Goal: Information Seeking & Learning: Stay updated

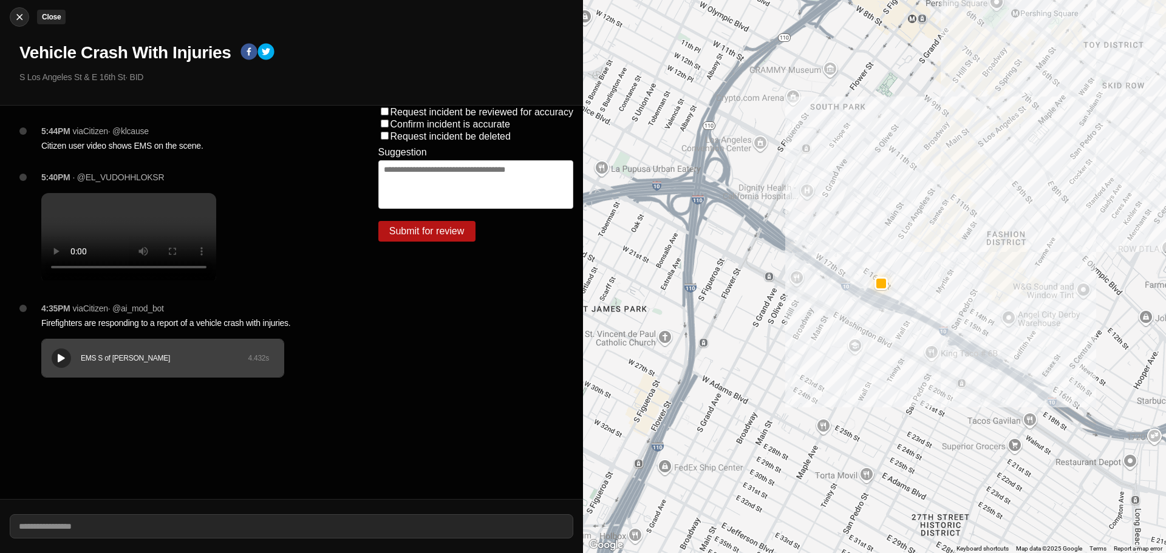
click at [19, 24] on button "Close" at bounding box center [19, 16] width 19 height 19
select select "*"
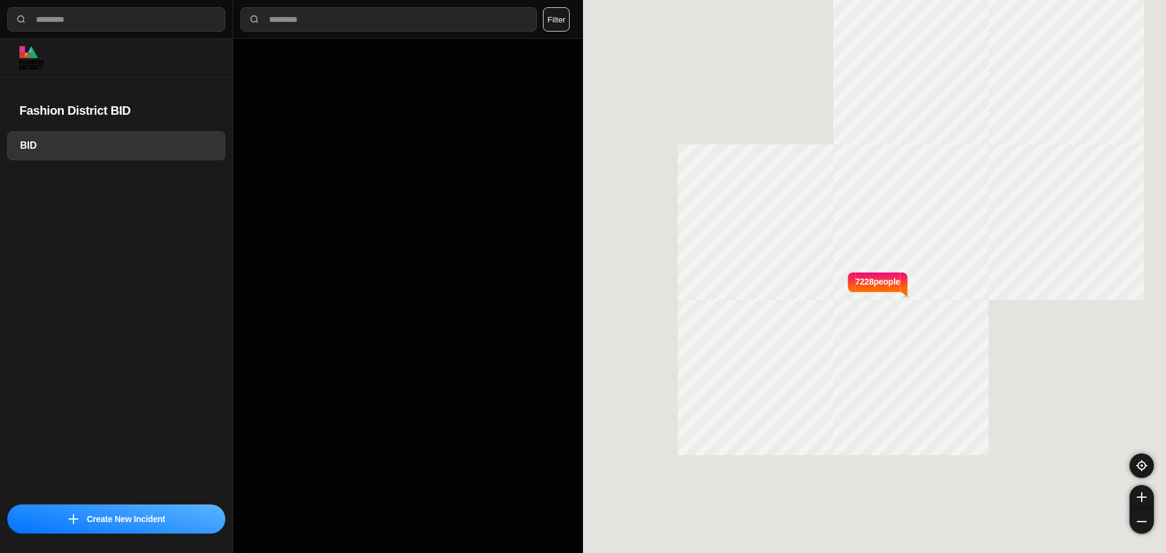
select select "*"
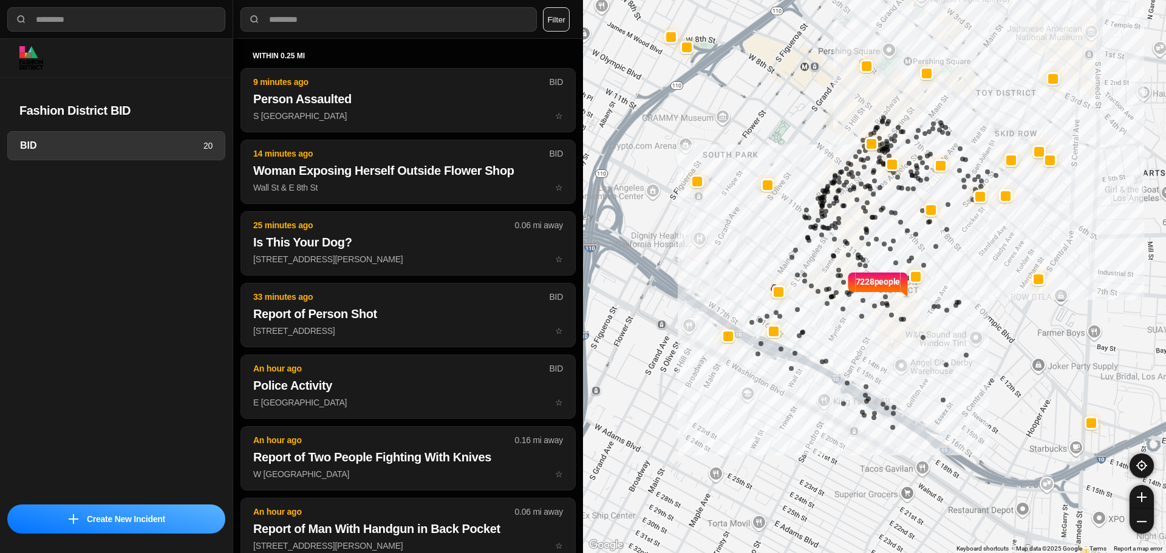
select select "*"
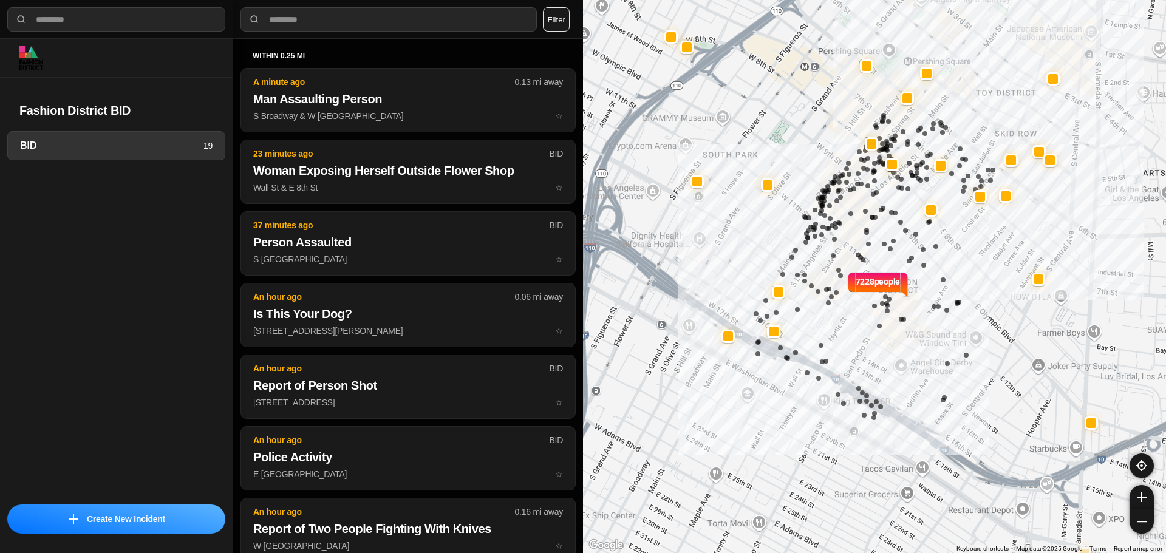
select select "*"
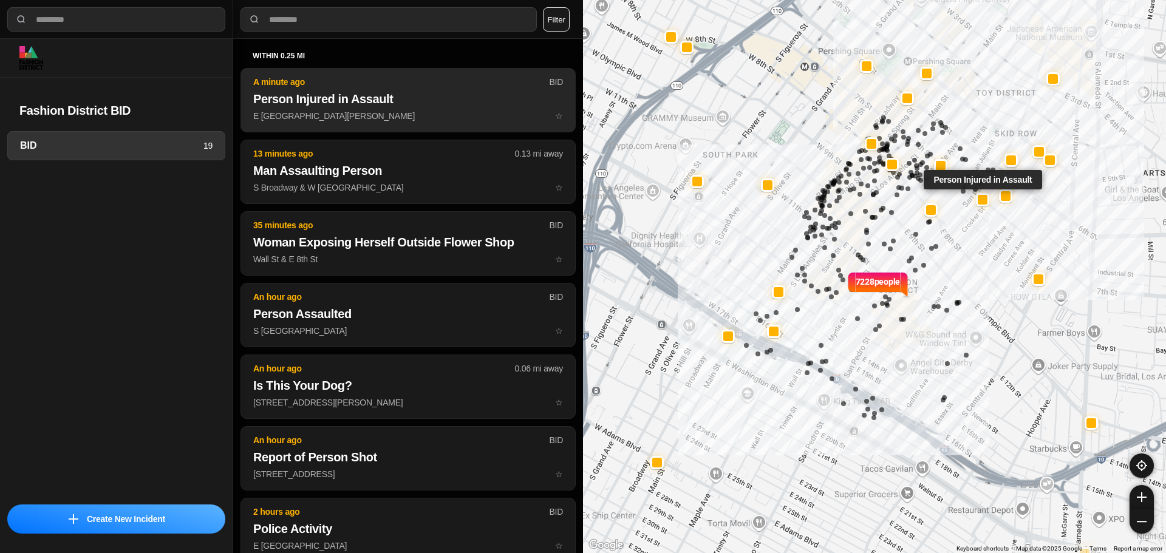
click at [302, 78] on p "A minute ago" at bounding box center [401, 82] width 296 height 12
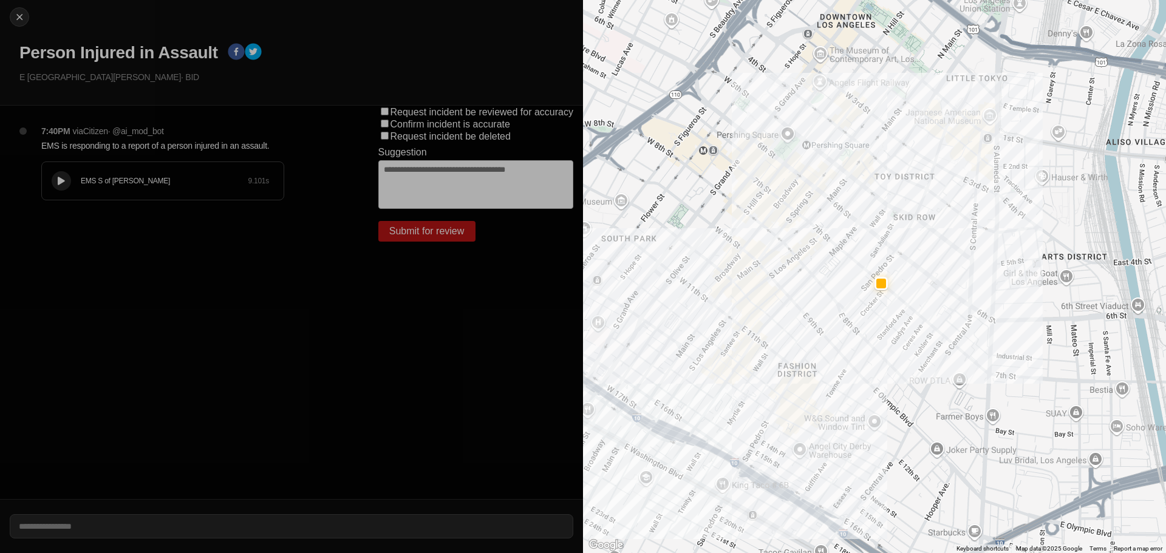
click at [61, 180] on icon at bounding box center [61, 181] width 7 height 8
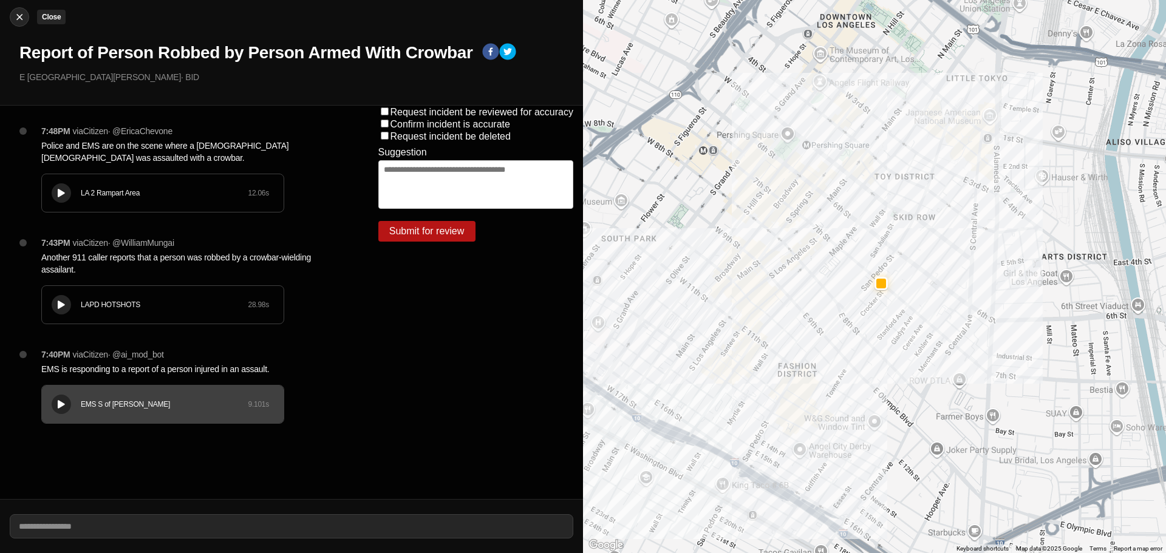
click at [17, 13] on img at bounding box center [19, 17] width 12 height 12
select select "*"
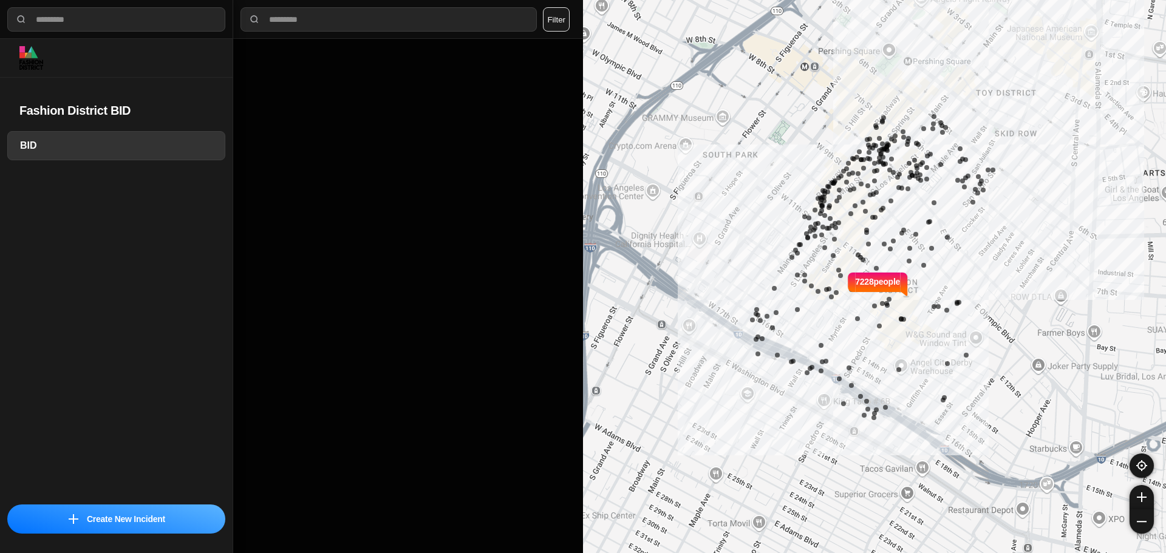
select select "*"
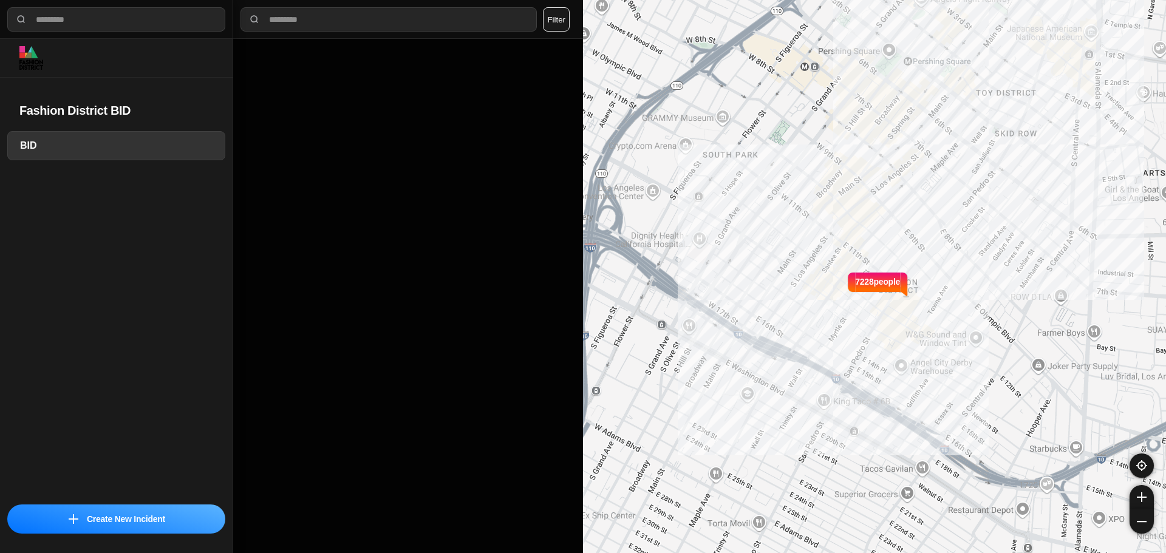
select select "*"
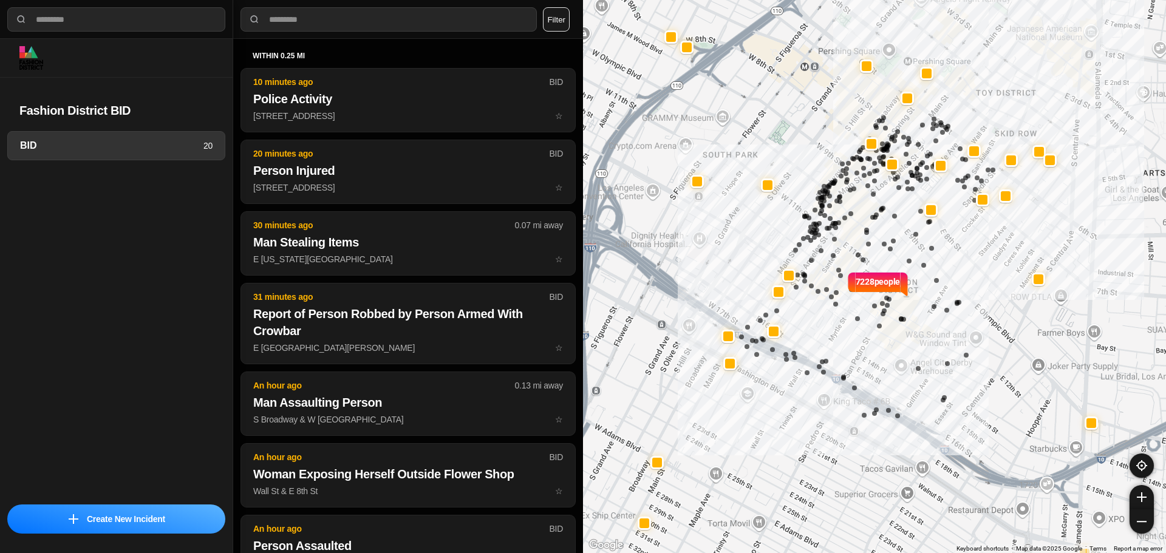
select select "*"
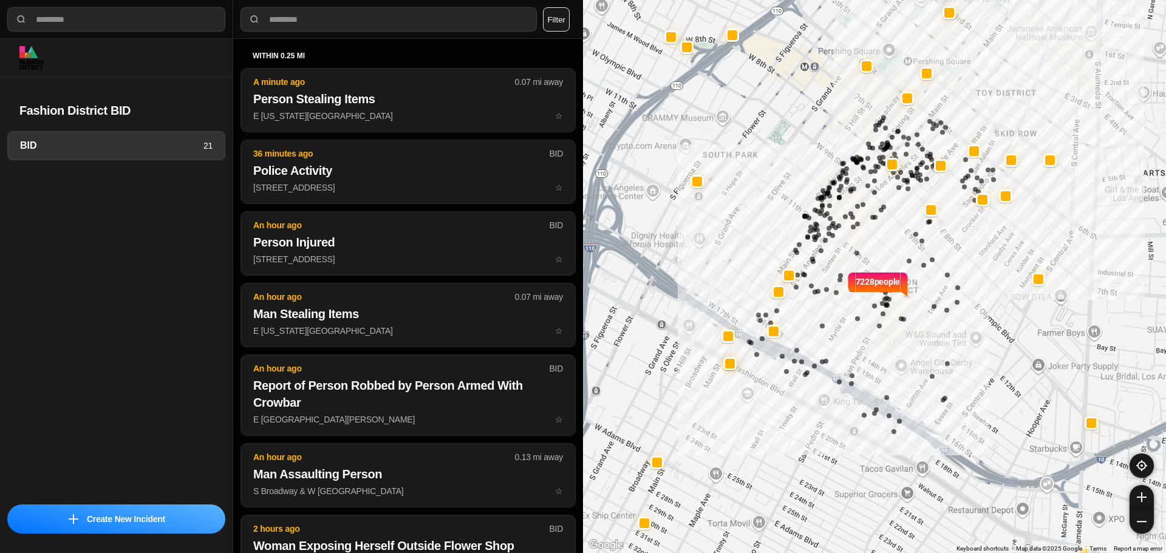
select select "*"
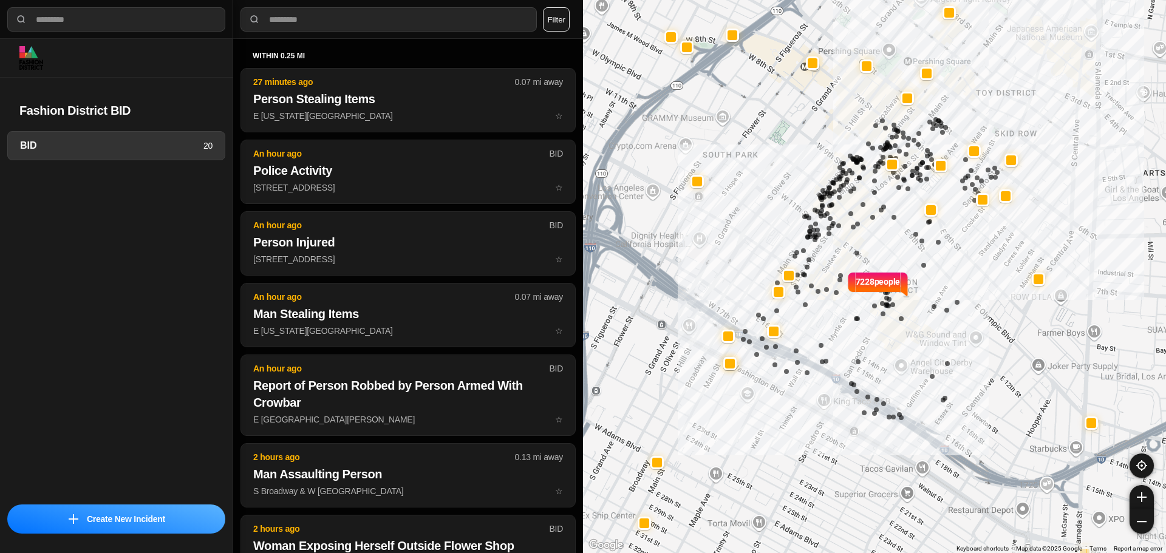
select select "*"
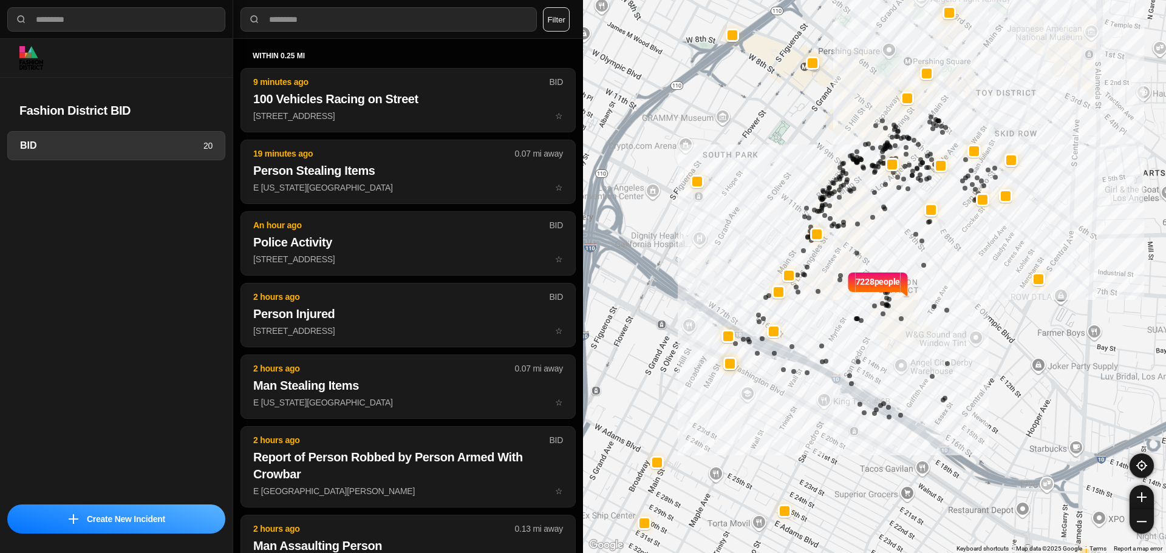
select select "*"
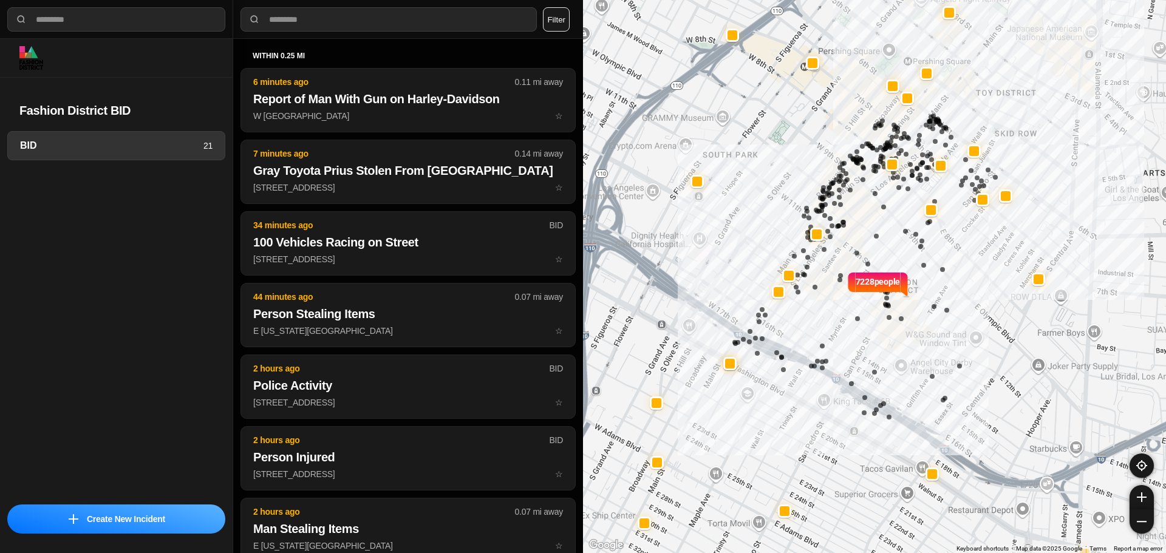
select select "*"
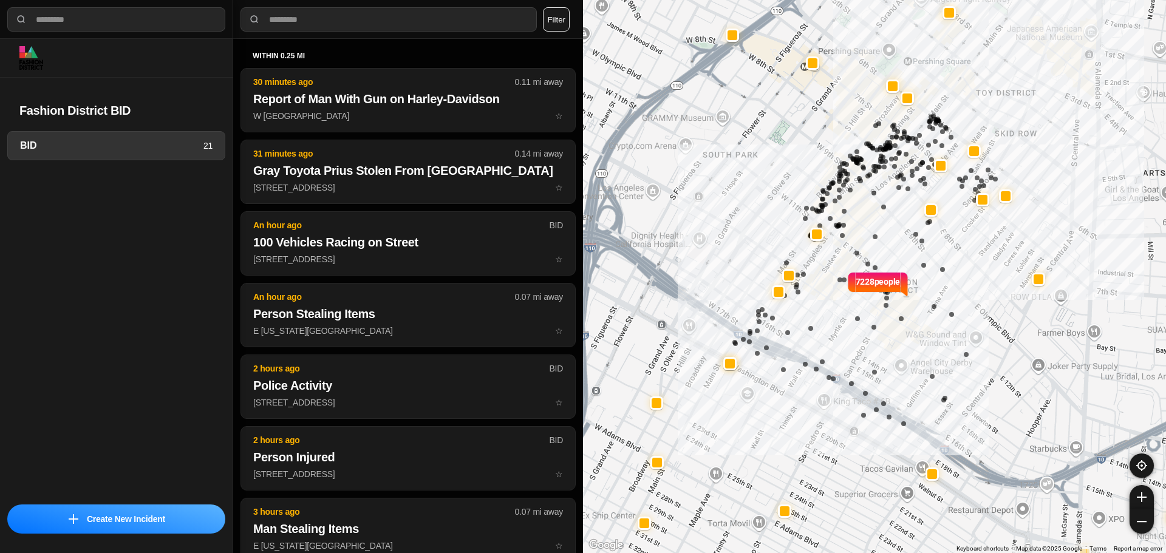
select select "*"
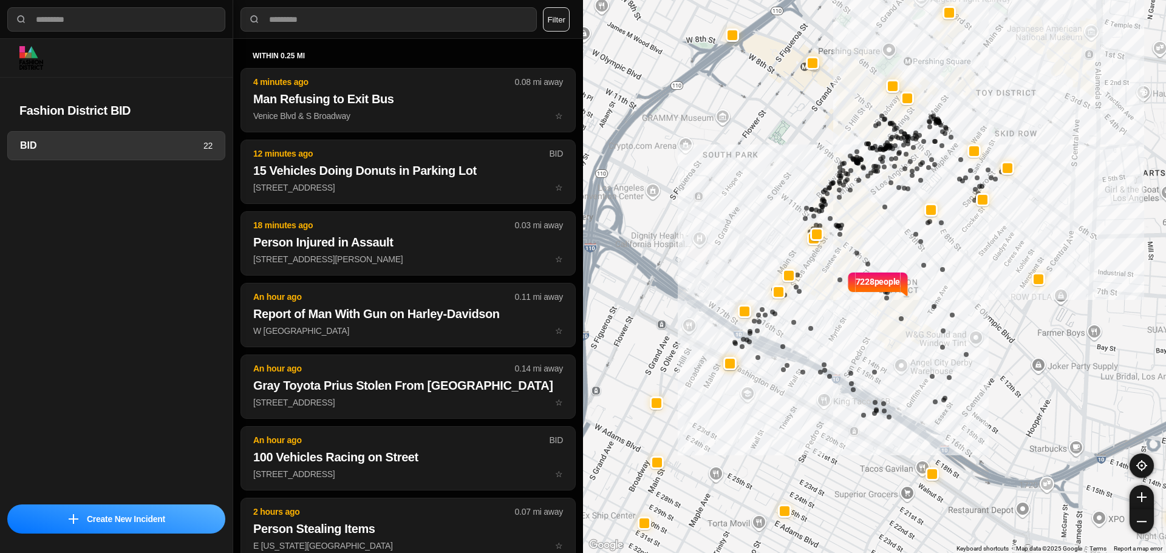
select select "*"
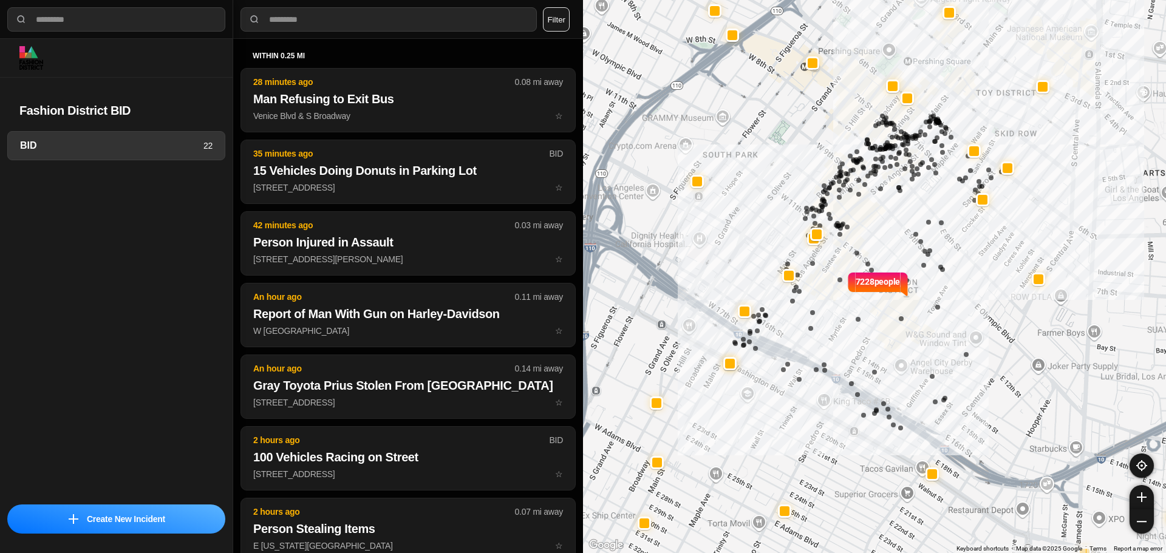
select select "*"
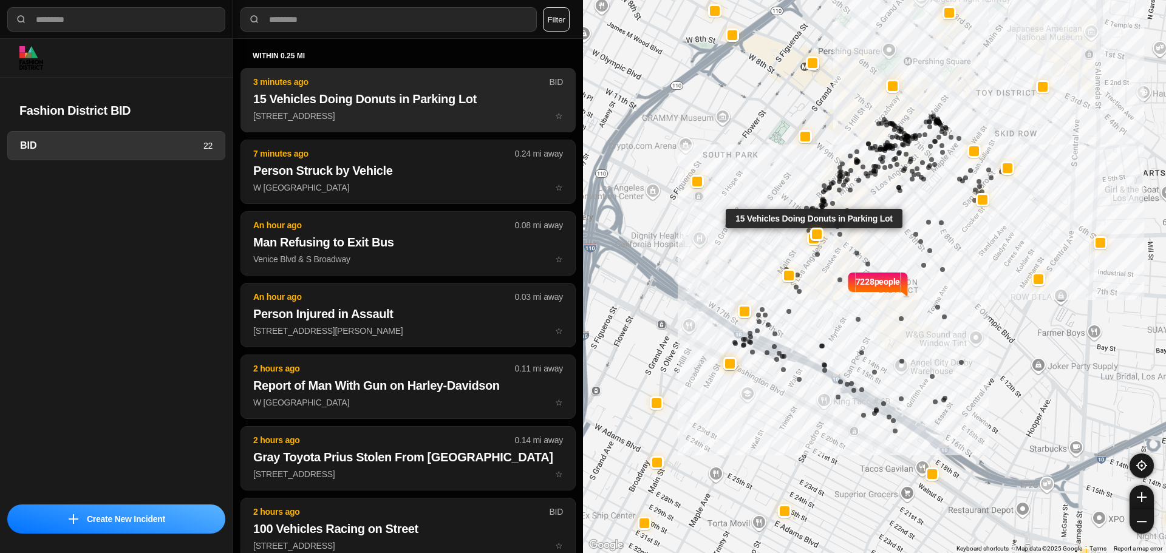
click at [315, 92] on h2 "15 Vehicles Doing Donuts in Parking Lot" at bounding box center [408, 98] width 310 height 17
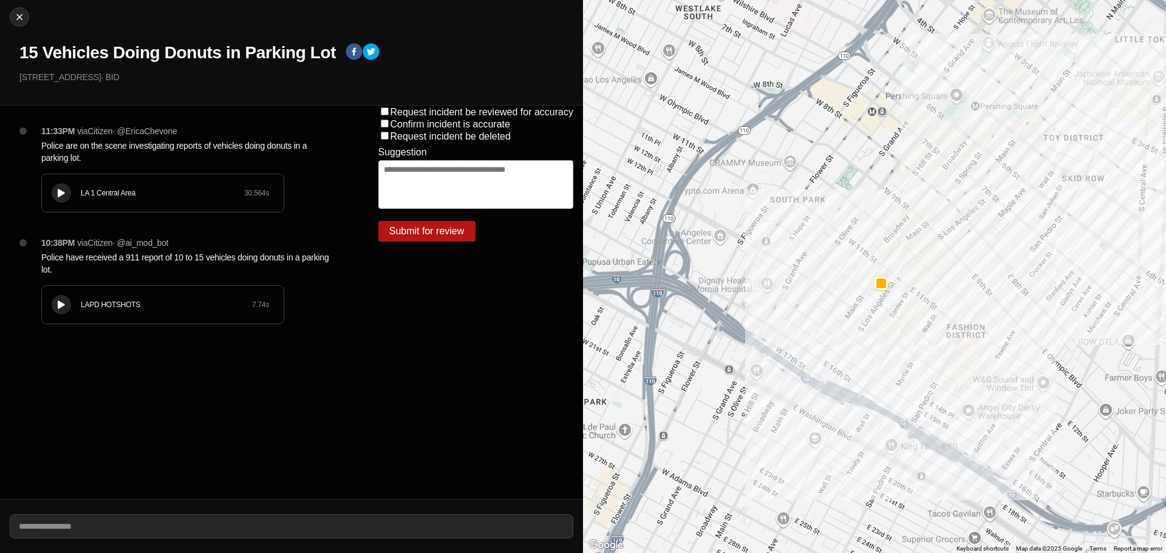
click at [66, 193] on div at bounding box center [61, 193] width 12 height 9
click at [19, 13] on img at bounding box center [19, 17] width 12 height 12
select select "*"
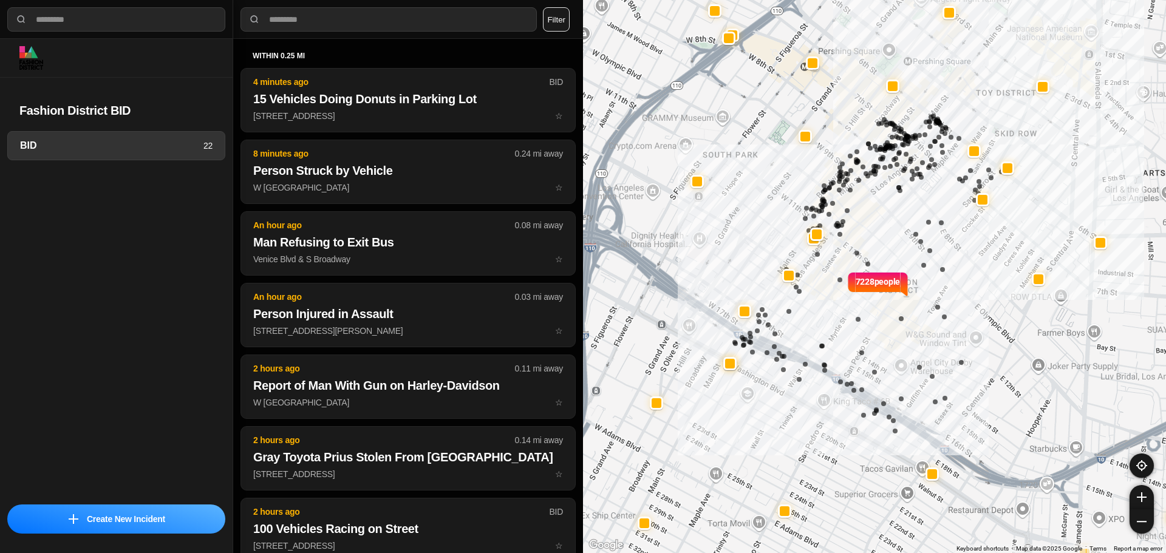
select select "*"
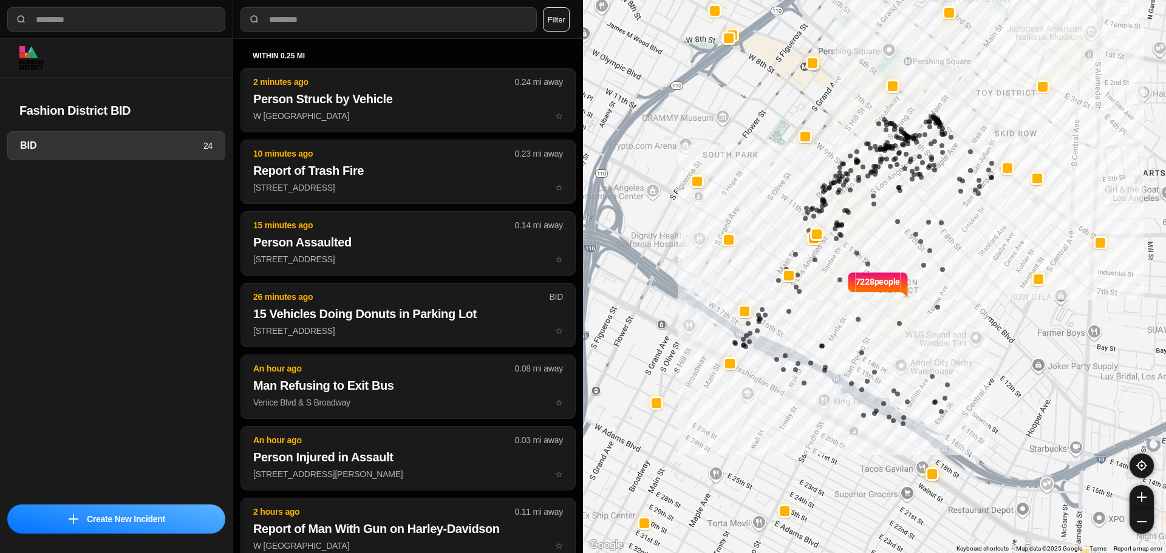
select select "*"
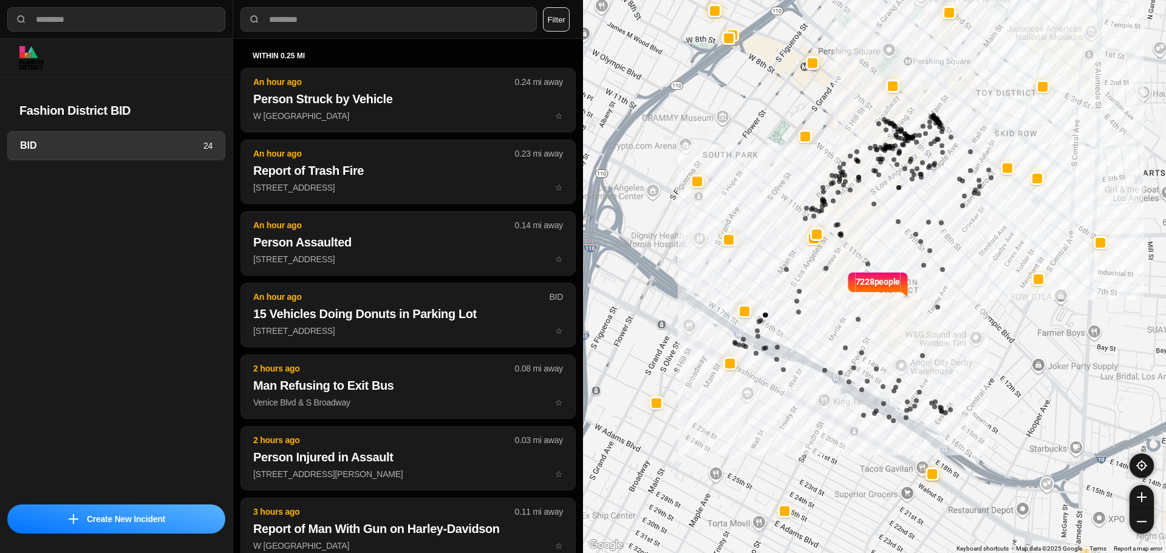
select select "*"
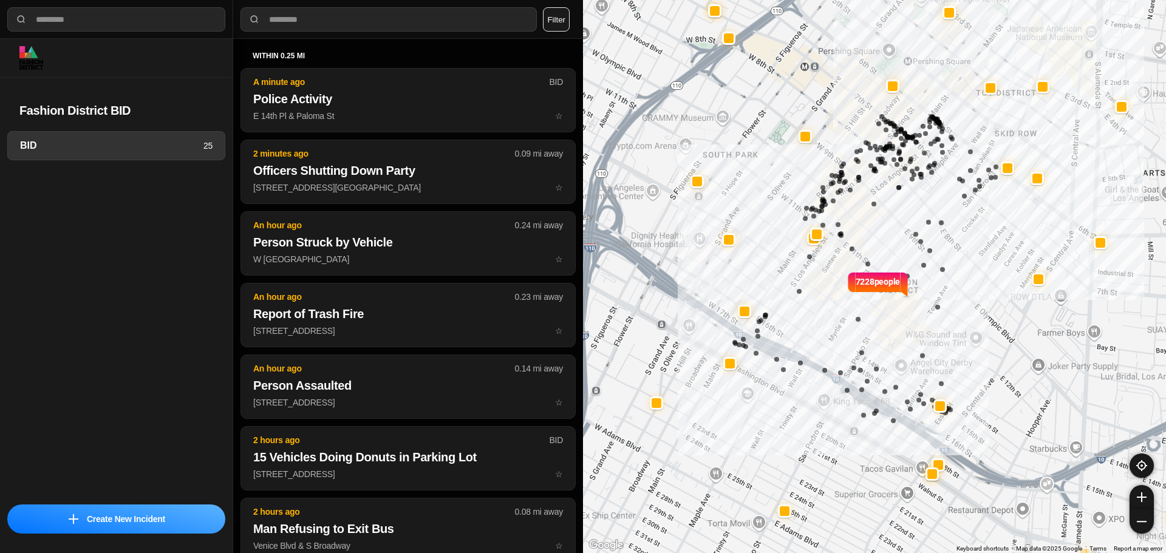
select select "*"
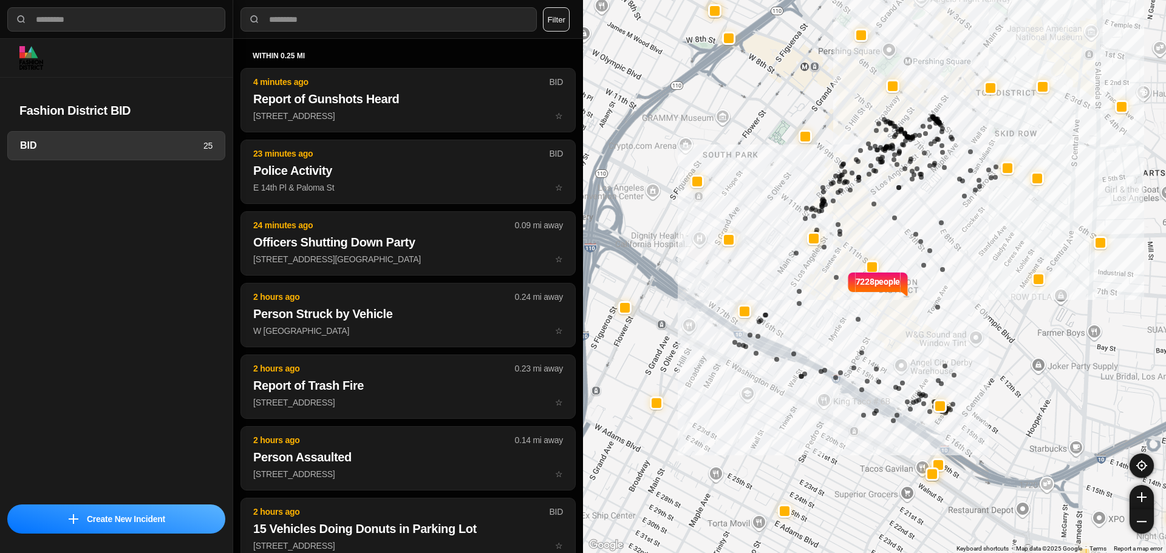
select select "*"
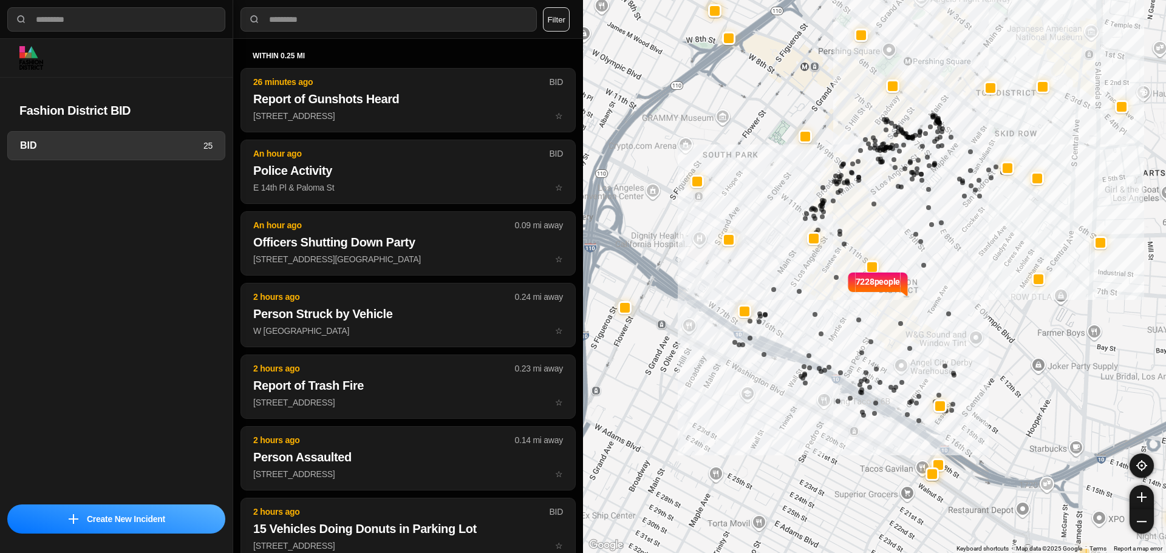
select select "*"
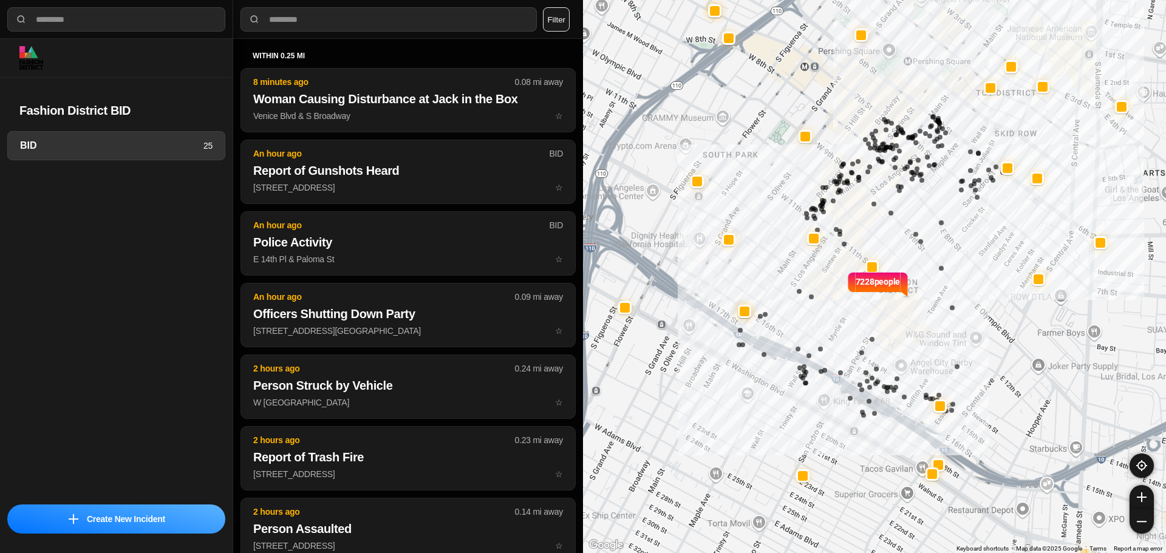
select select "*"
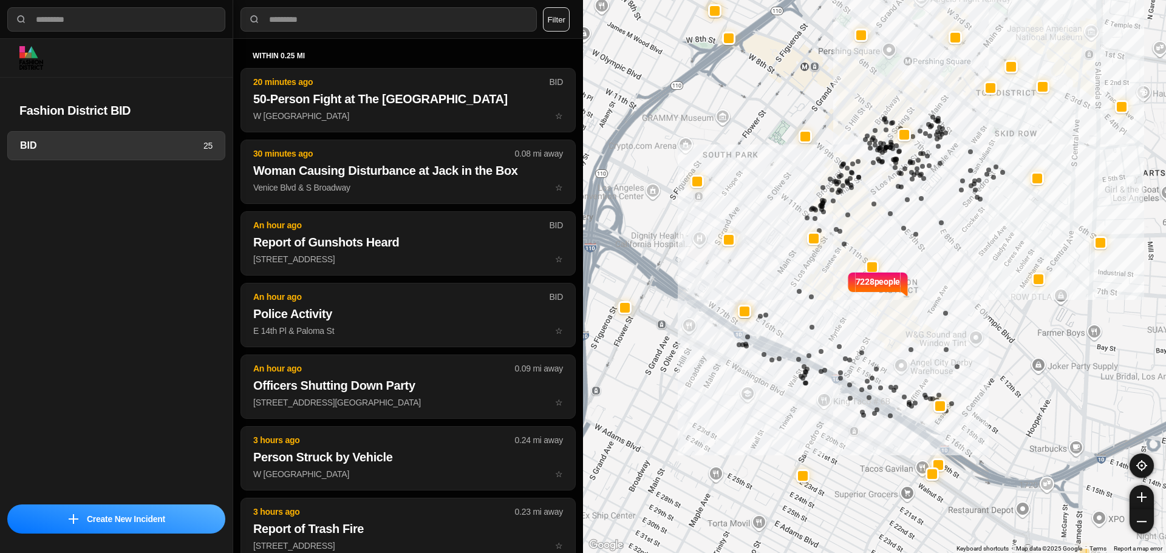
select select "*"
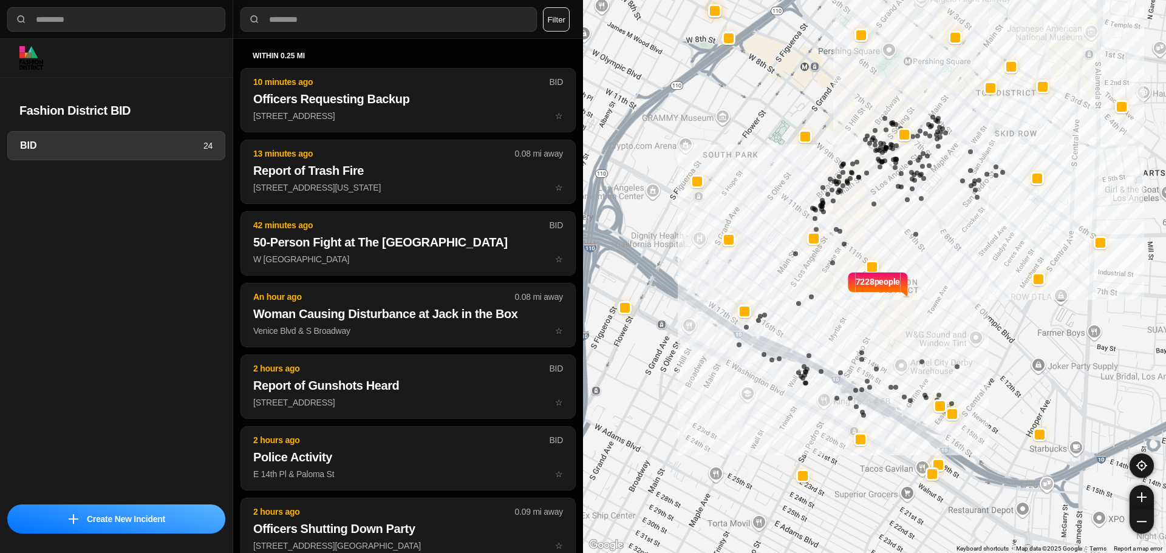
select select "*"
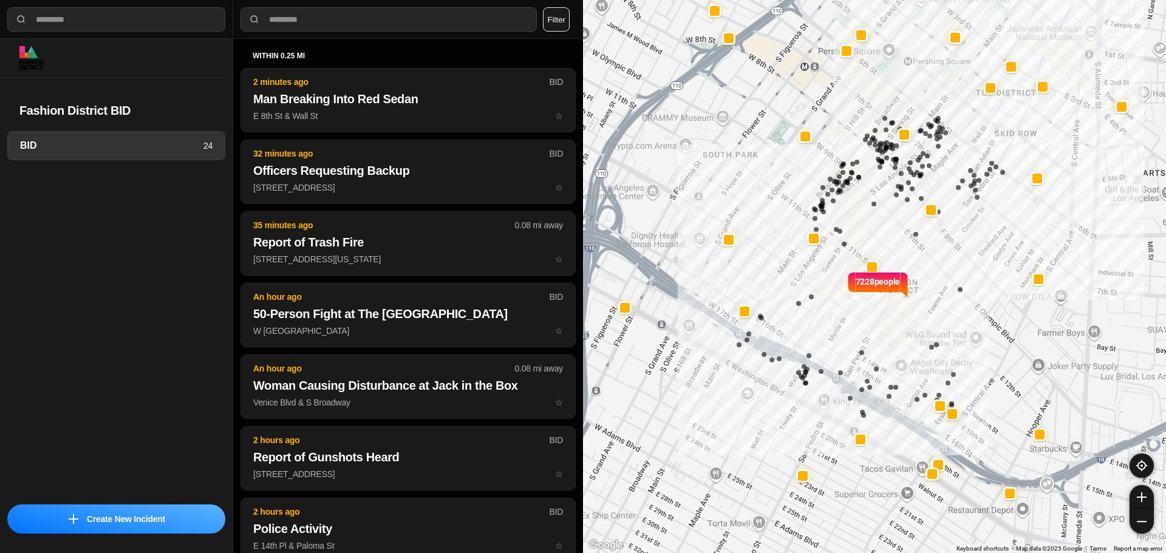
select select "*"
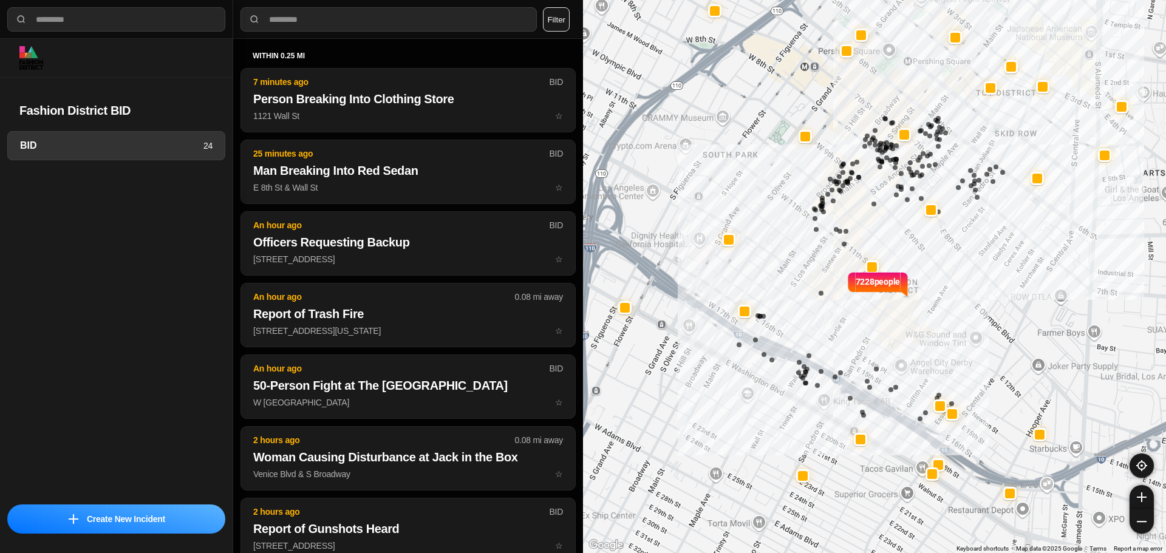
select select "*"
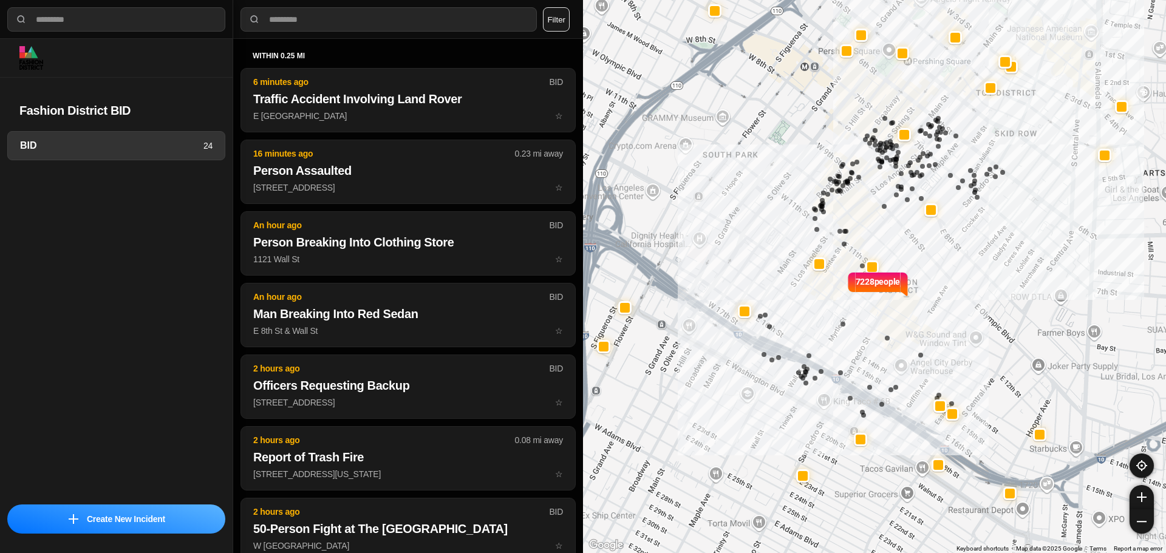
select select "*"
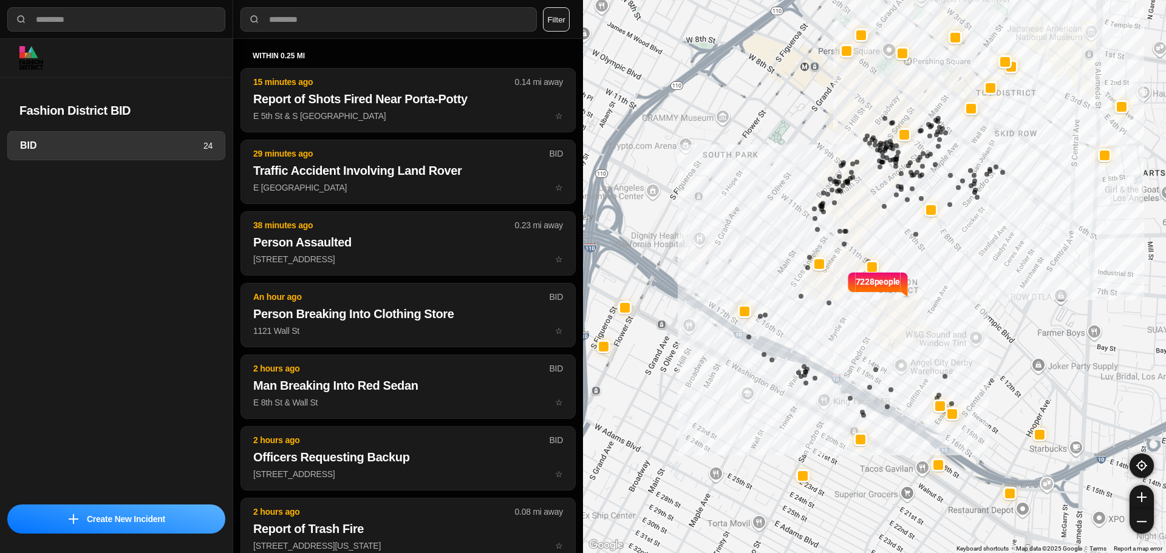
select select "*"
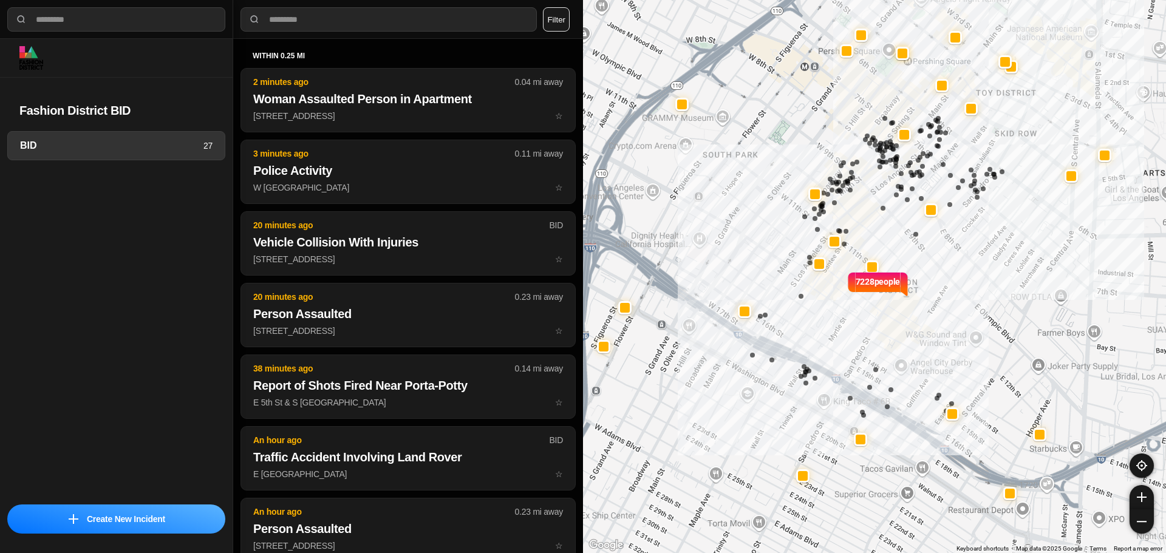
select select "*"
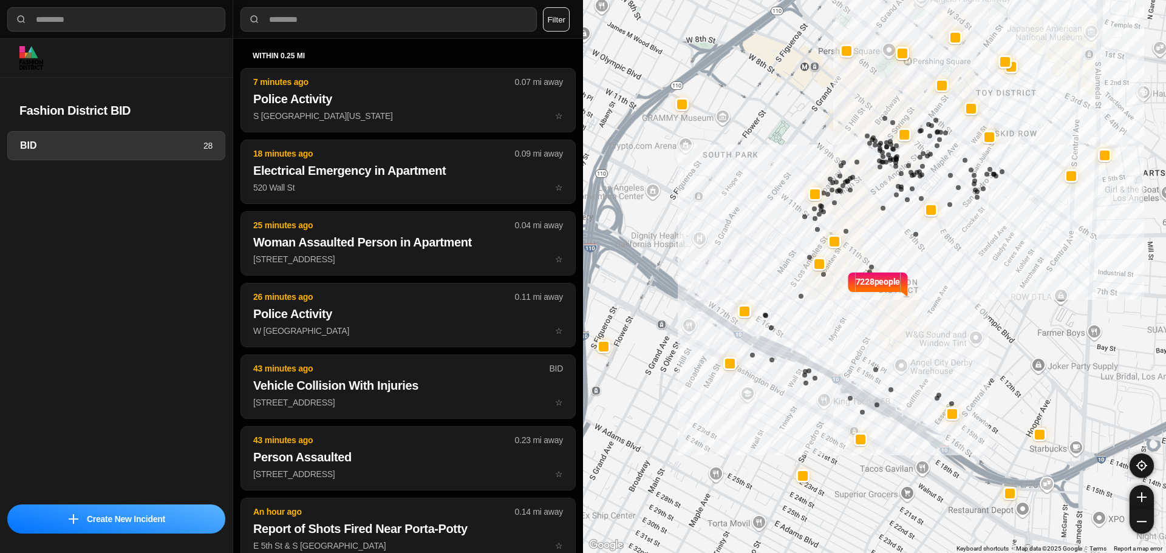
select select "*"
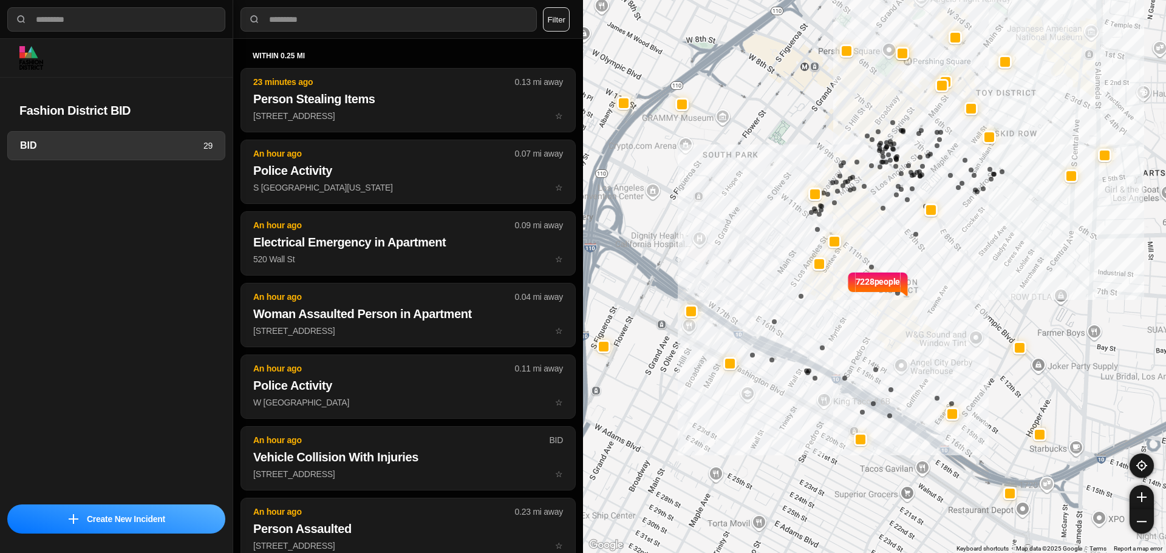
select select "*"
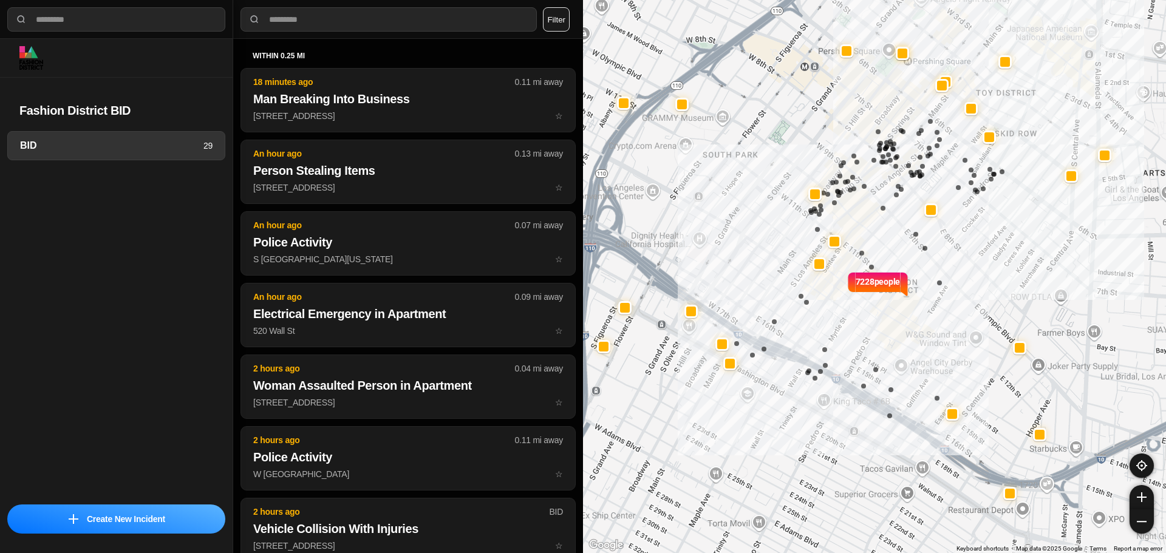
select select "*"
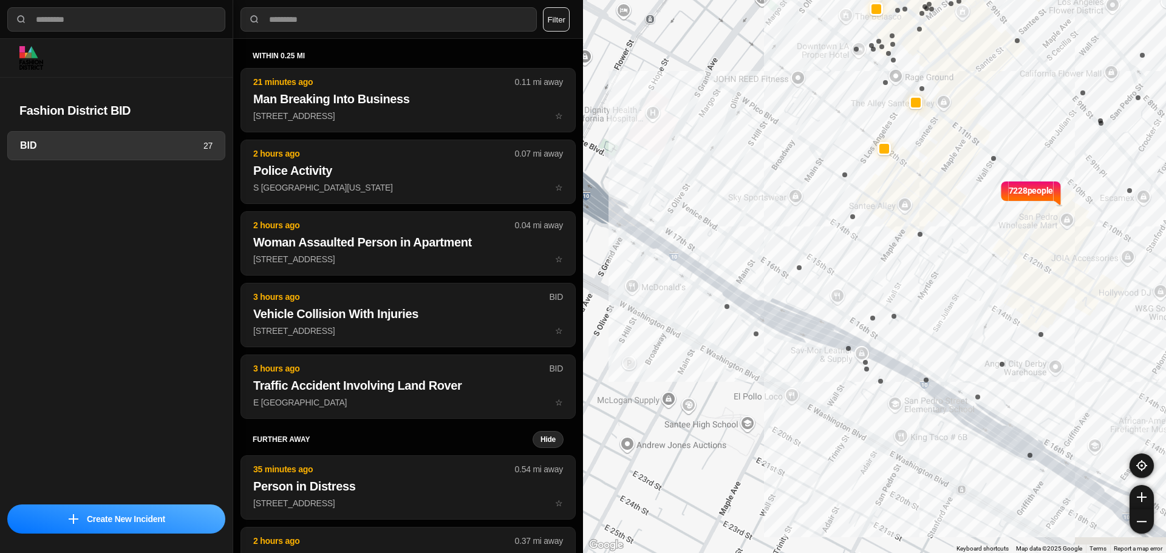
drag, startPoint x: 1051, startPoint y: 153, endPoint x: 1076, endPoint y: -13, distance: 167.6
click at [1076, 0] on html "**********" at bounding box center [583, 276] width 1166 height 553
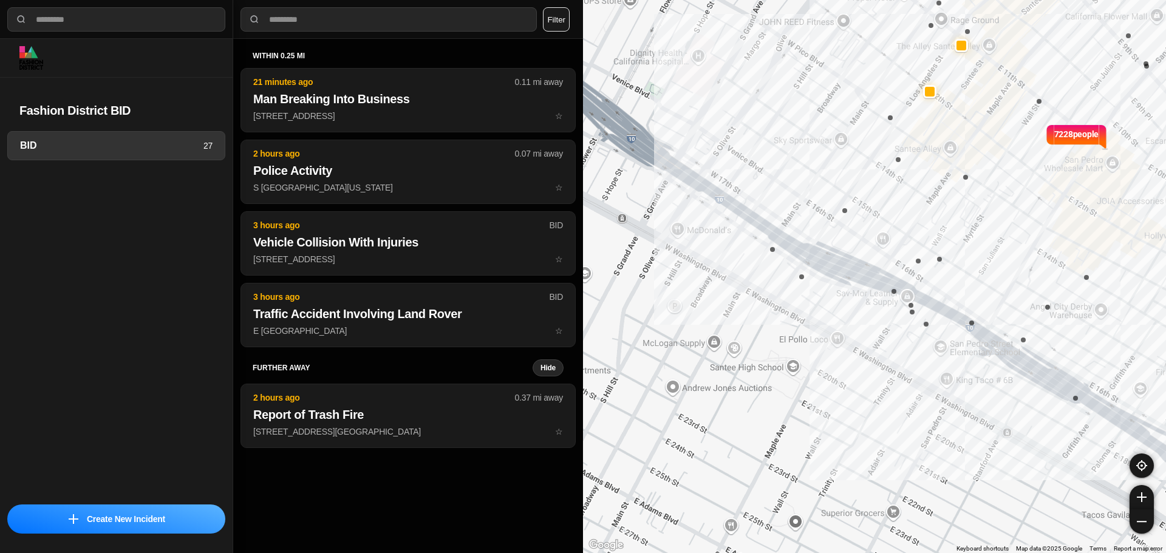
drag, startPoint x: 1031, startPoint y: 204, endPoint x: 1026, endPoint y: 141, distance: 62.7
click at [1063, 152] on p "7228 people" at bounding box center [1076, 141] width 45 height 27
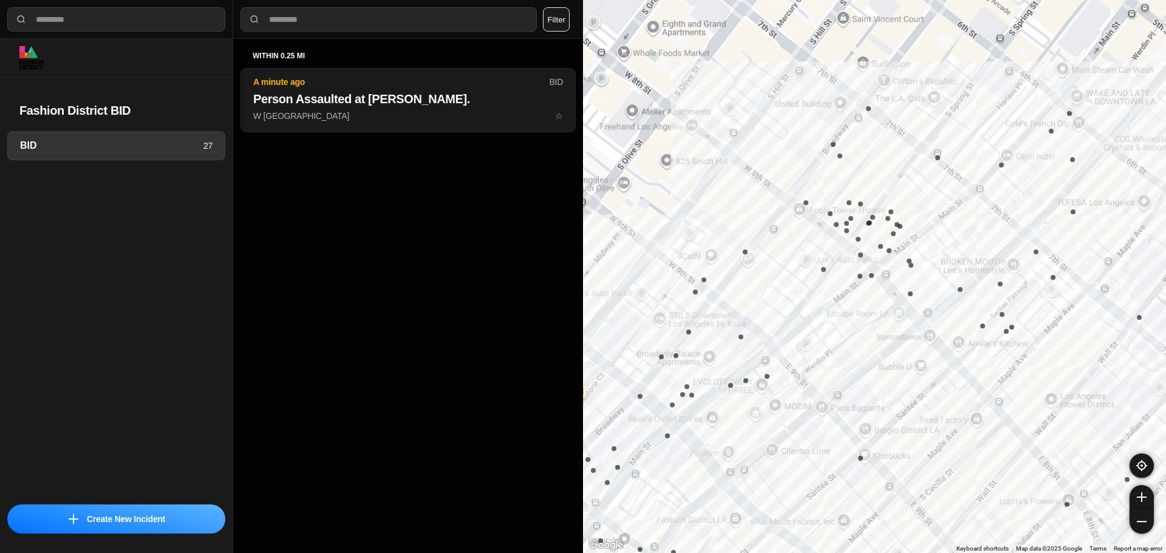
drag, startPoint x: 900, startPoint y: 44, endPoint x: 848, endPoint y: 154, distance: 121.1
click at [817, 257] on div "7228 people" at bounding box center [874, 276] width 583 height 553
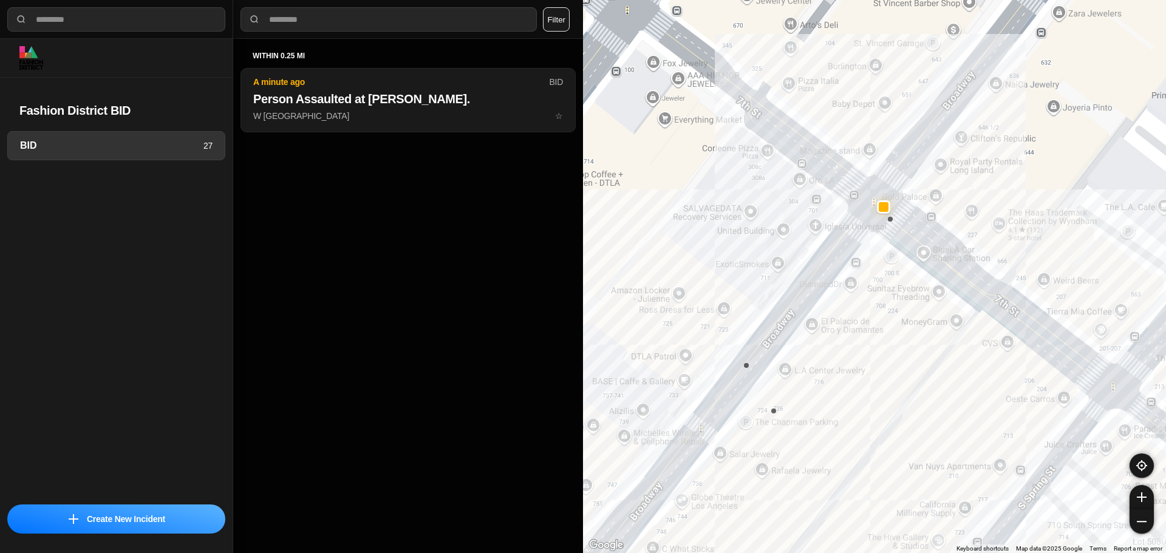
drag, startPoint x: 859, startPoint y: 88, endPoint x: 896, endPoint y: 245, distance: 161.0
click at [904, 253] on div "7228 people" at bounding box center [874, 276] width 583 height 553
click at [881, 205] on div at bounding box center [883, 205] width 10 height 10
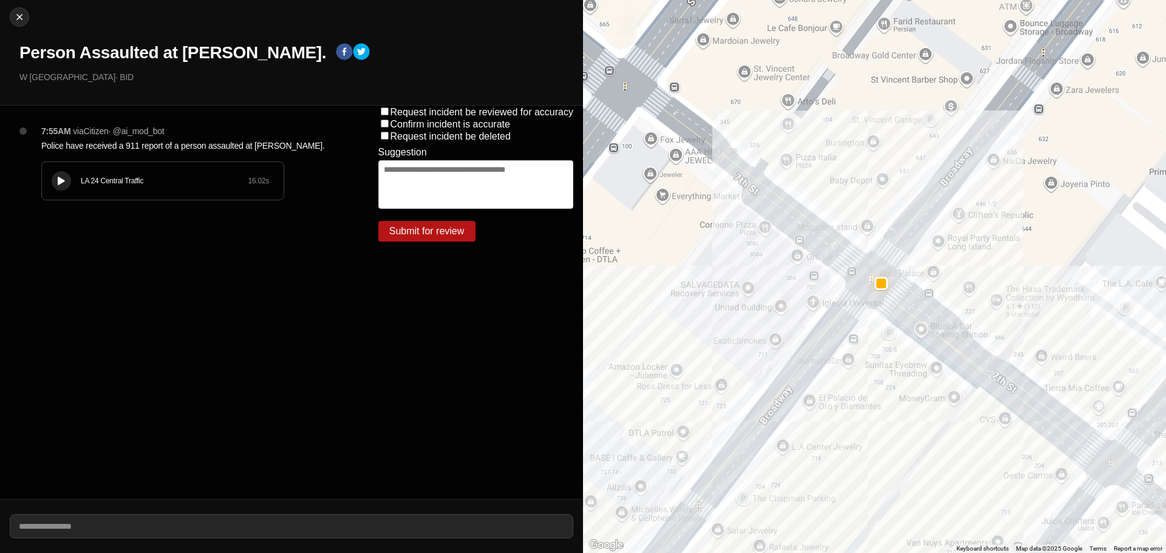
click at [30, 7] on div "Close Person Assaulted at Carl's Jr. W 7th St & S Broadway · BID" at bounding box center [291, 53] width 583 height 106
click at [16, 25] on button "Close" at bounding box center [19, 16] width 19 height 19
select select "*"
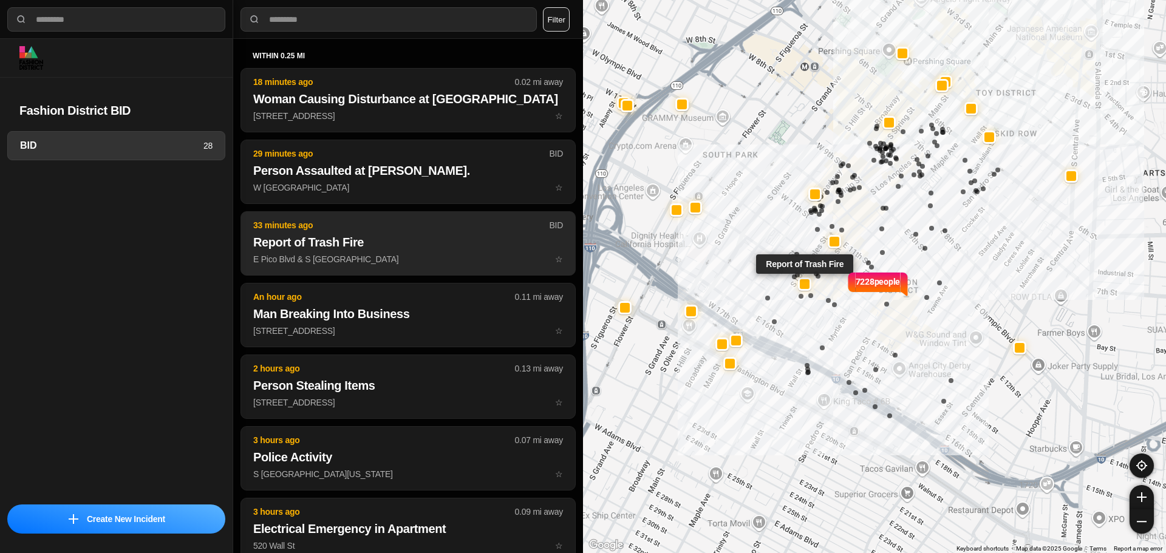
click at [406, 259] on p "E Pico Blvd & S Los Angeles St ☆" at bounding box center [408, 259] width 310 height 12
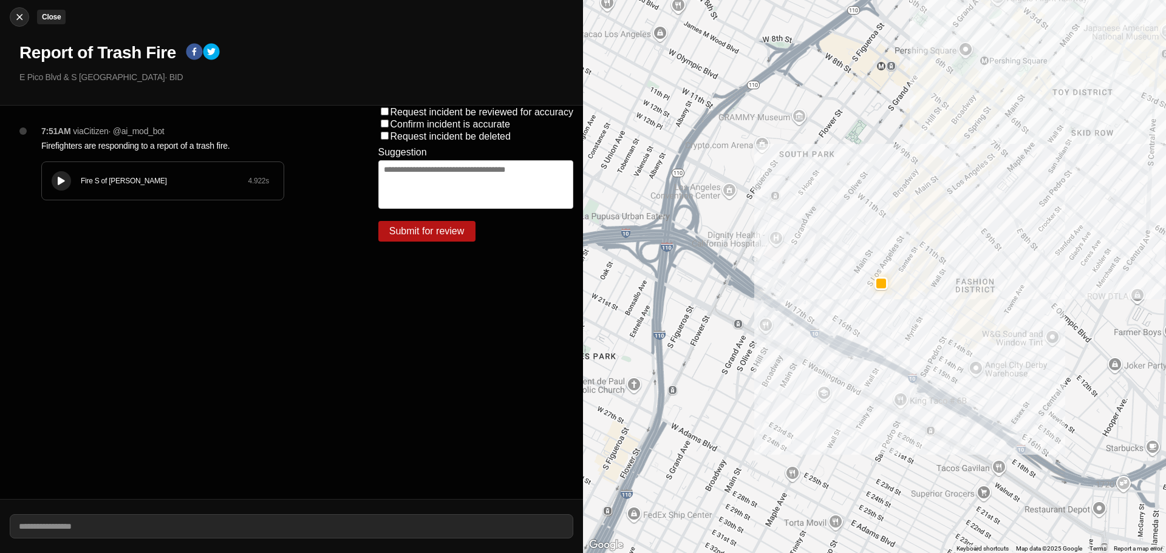
click at [18, 19] on img at bounding box center [19, 17] width 12 height 12
select select "*"
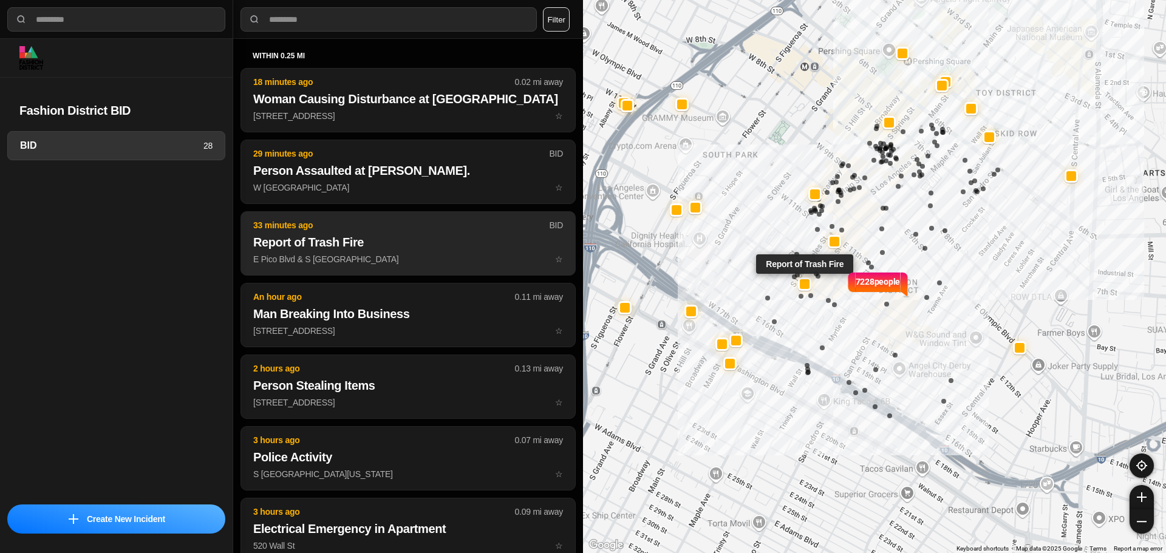
click at [363, 239] on h2 "Report of Trash Fire" at bounding box center [408, 242] width 310 height 17
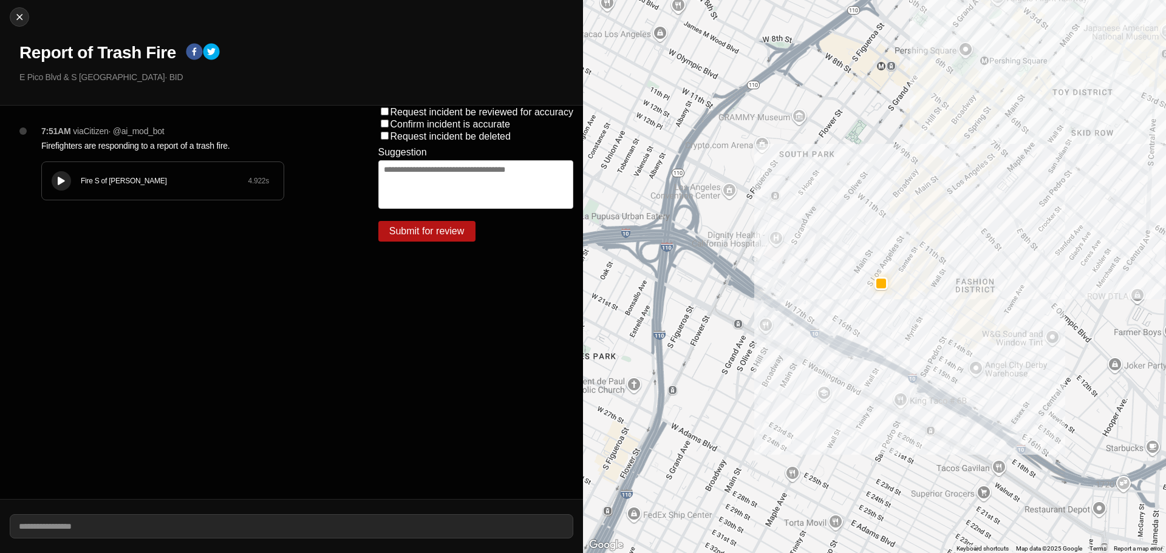
click at [9, 16] on div "Close Report of Trash Fire E Pico Blvd & S Los Angeles St · BID" at bounding box center [291, 53] width 583 height 106
click at [15, 16] on img at bounding box center [19, 17] width 12 height 12
select select "*"
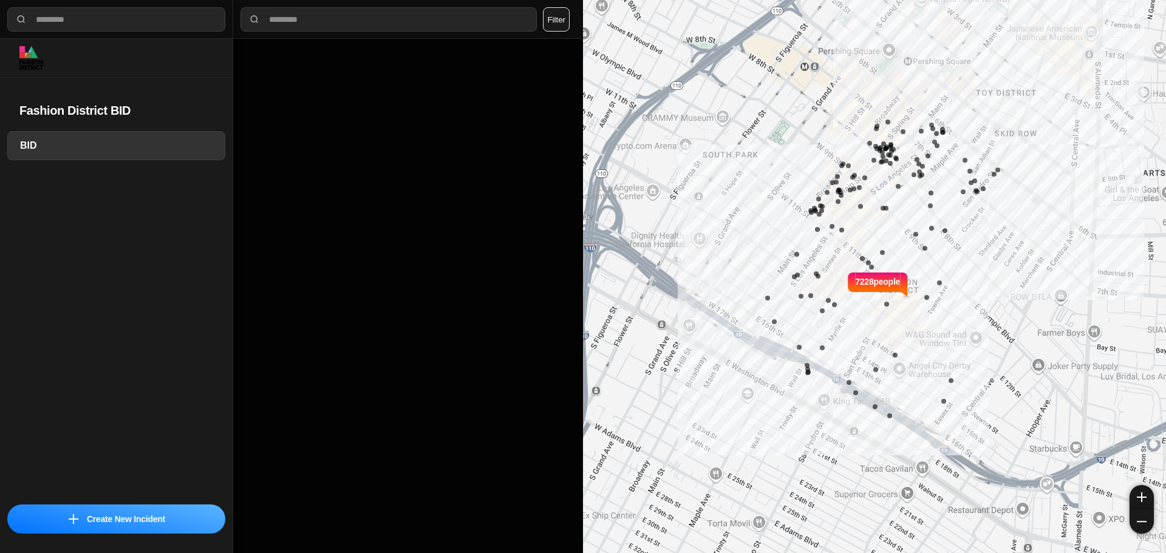
select select "*"
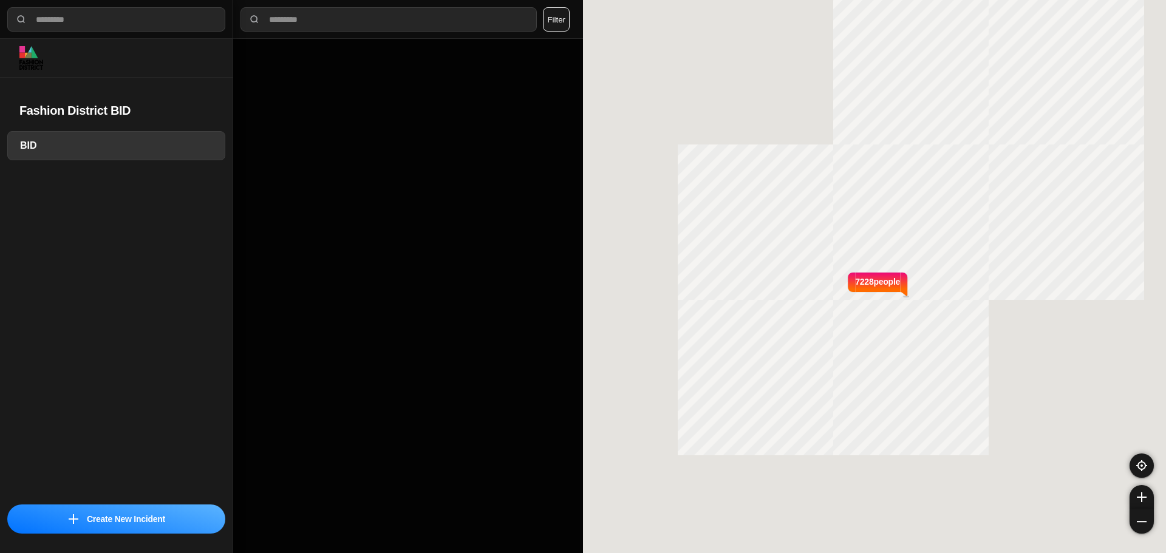
select select "*"
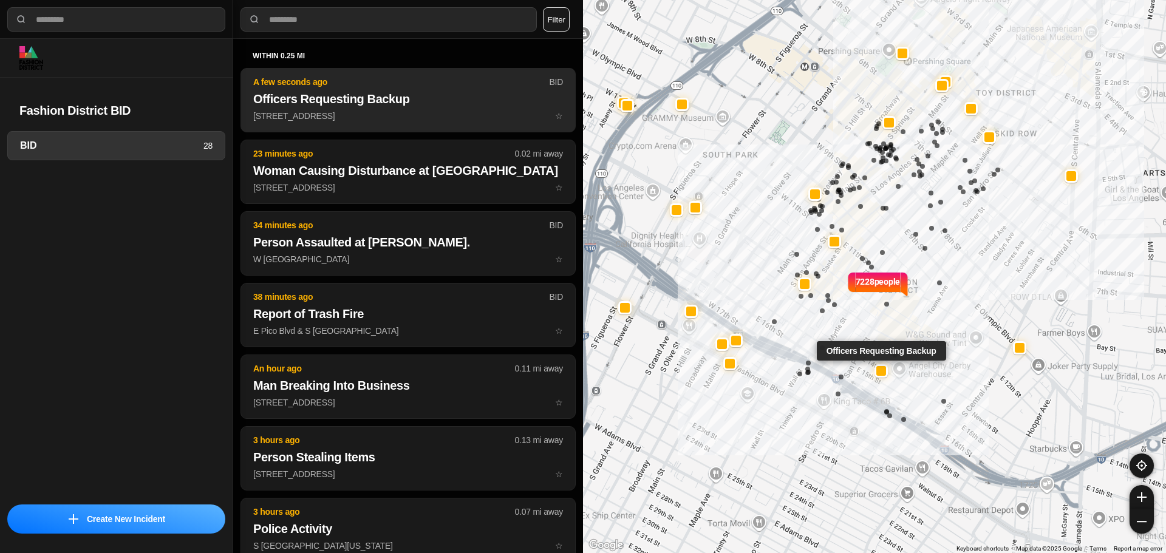
click at [332, 94] on h2 "Officers Requesting Backup" at bounding box center [408, 98] width 310 height 17
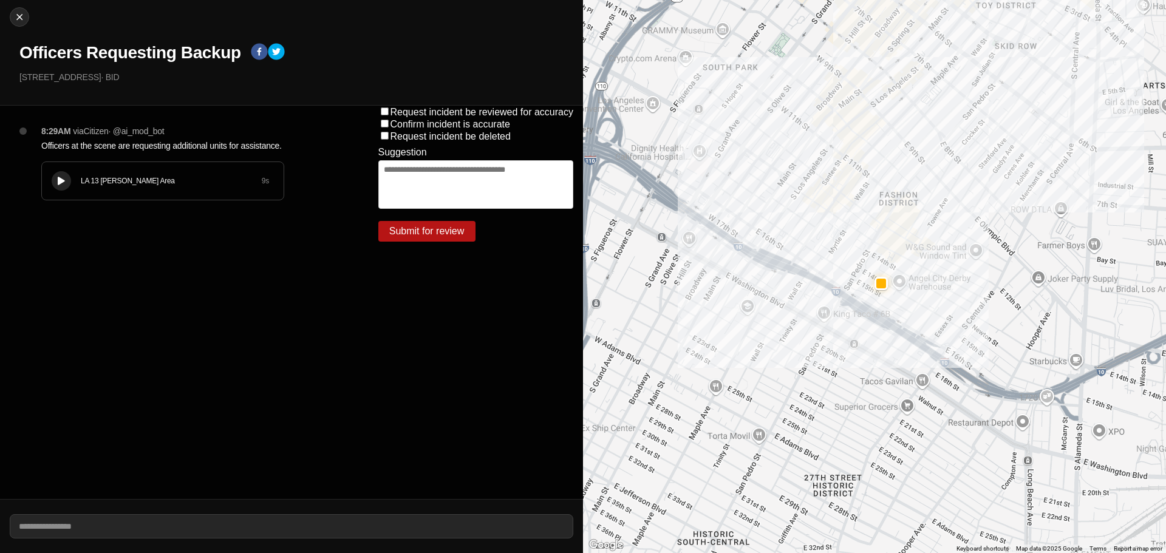
click at [59, 175] on button at bounding box center [61, 180] width 19 height 19
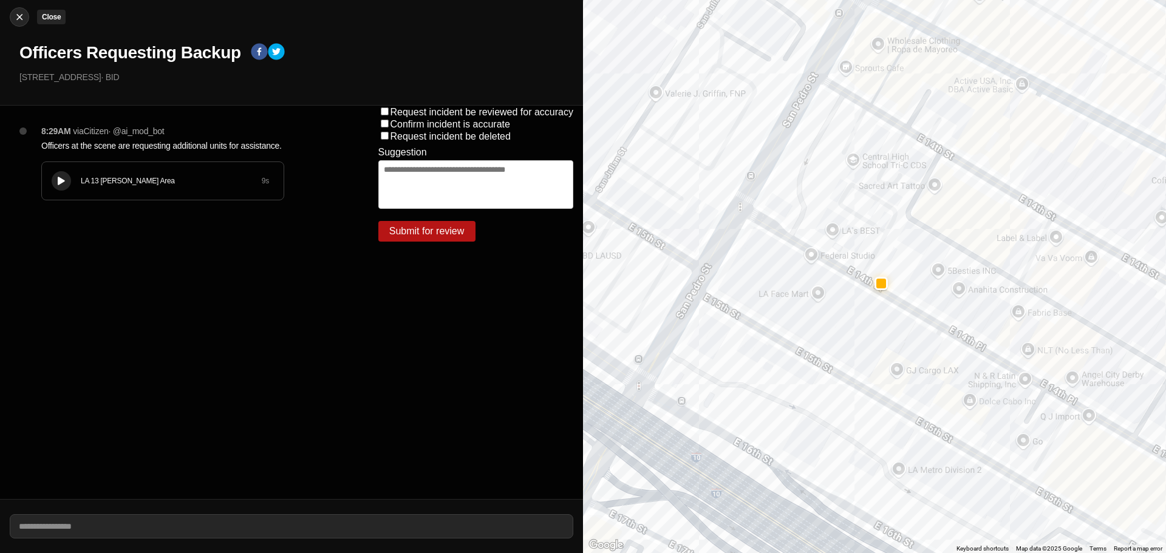
click at [17, 17] on img at bounding box center [19, 17] width 12 height 12
select select "*"
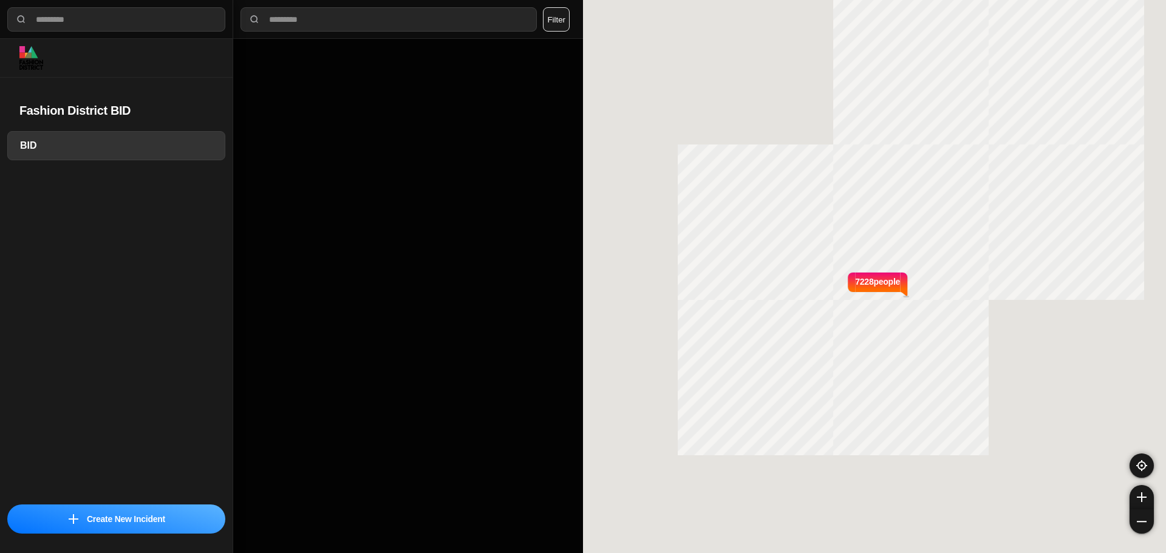
select select "*"
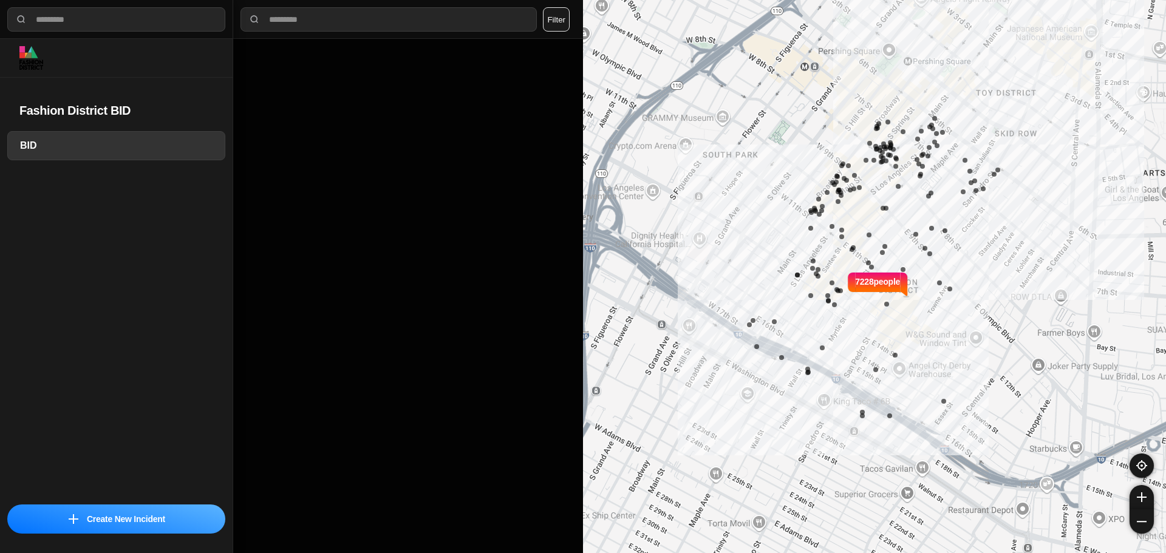
select select "*"
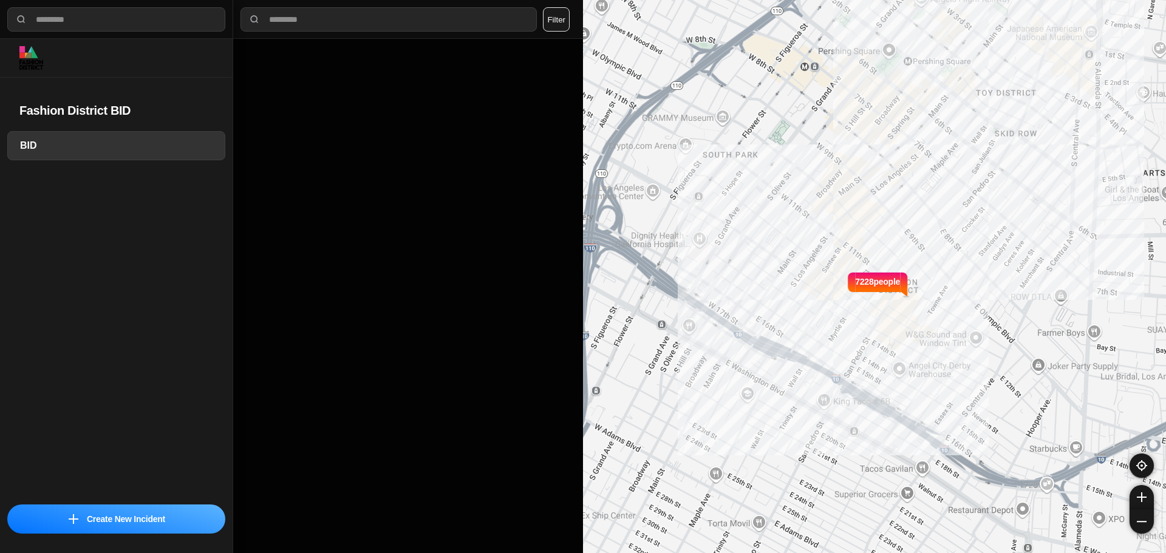
select select "*"
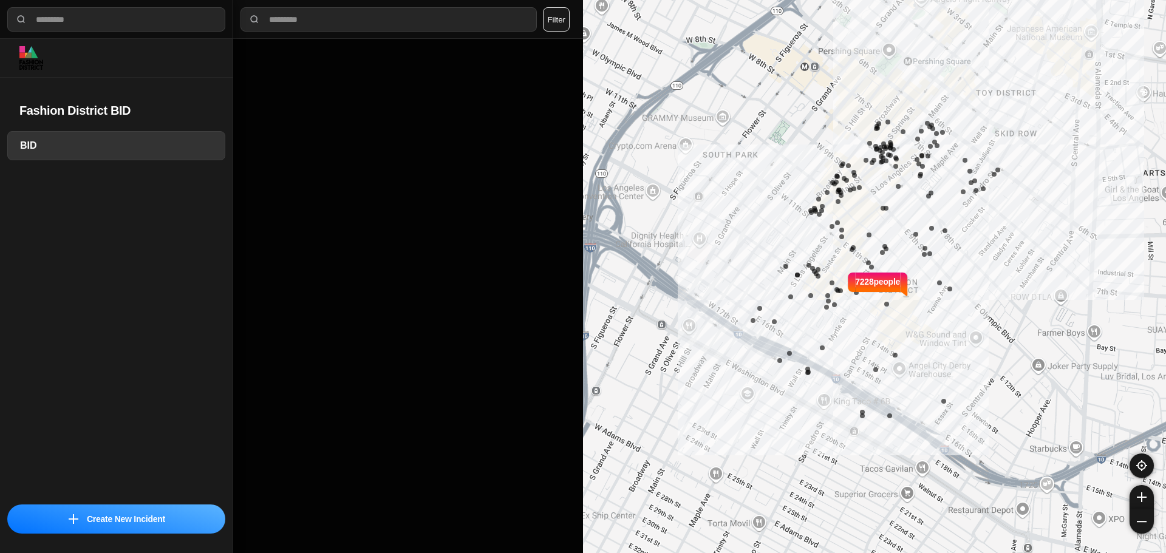
select select "*"
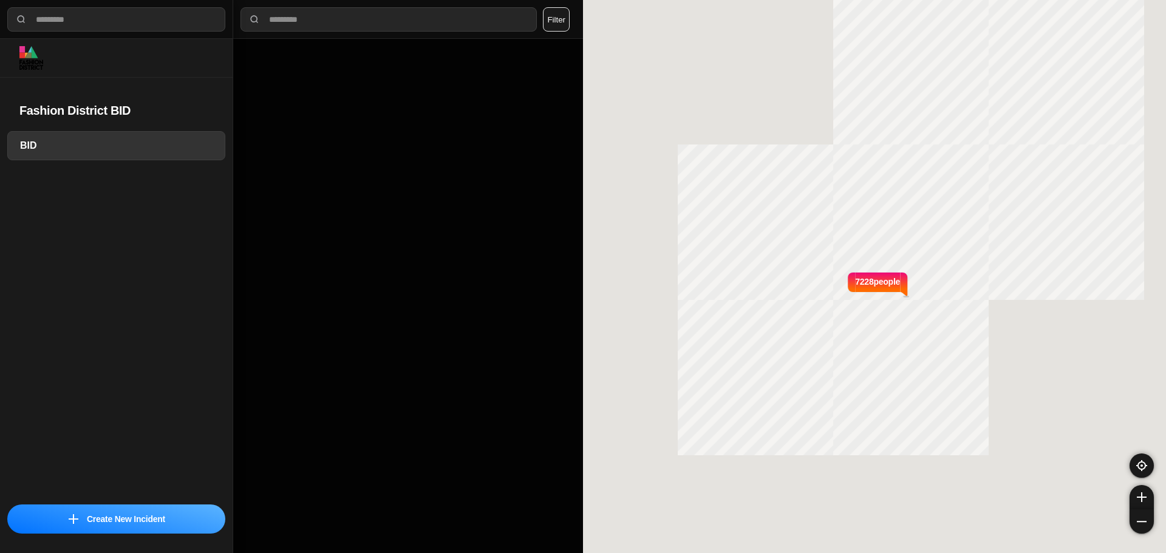
select select "*"
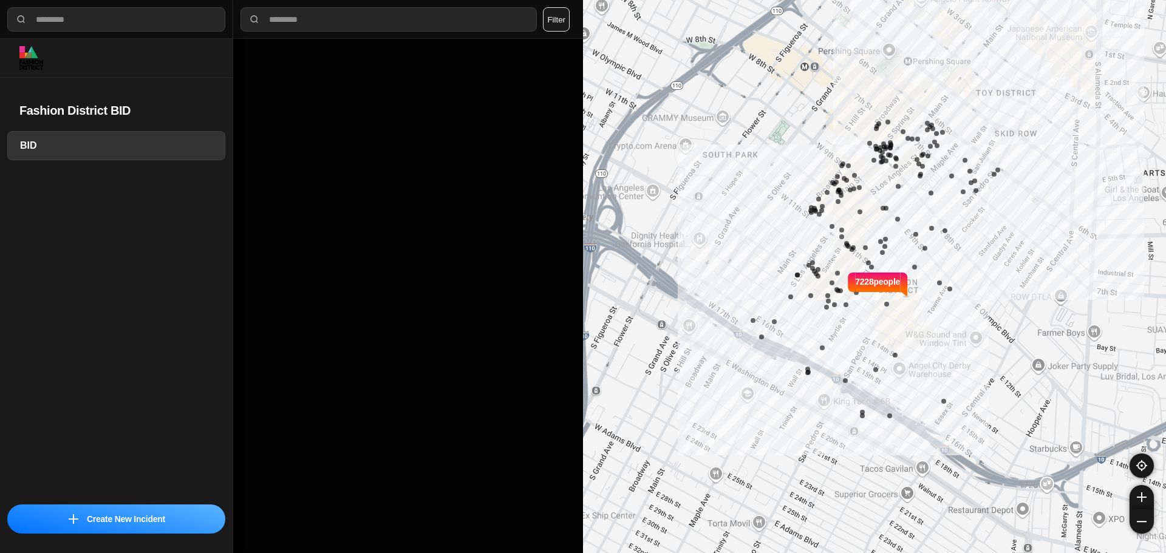
select select "*"
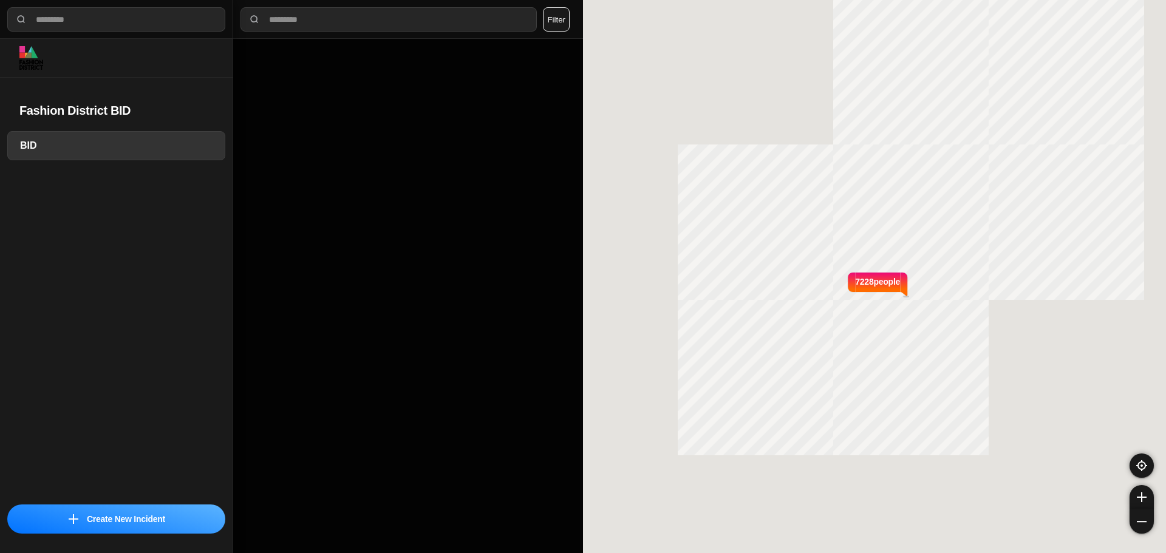
select select "*"
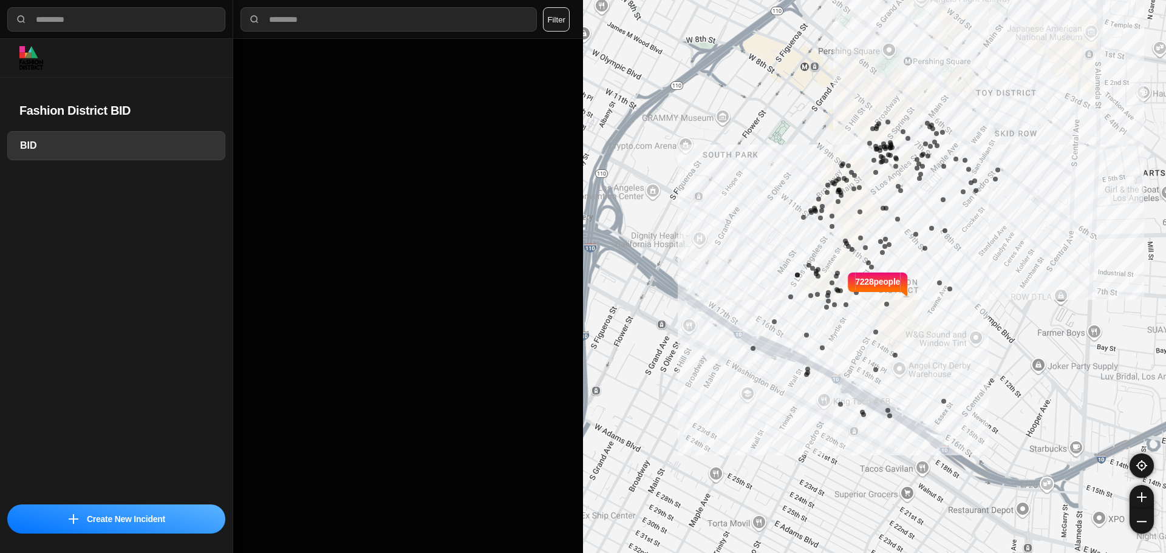
select select "*"
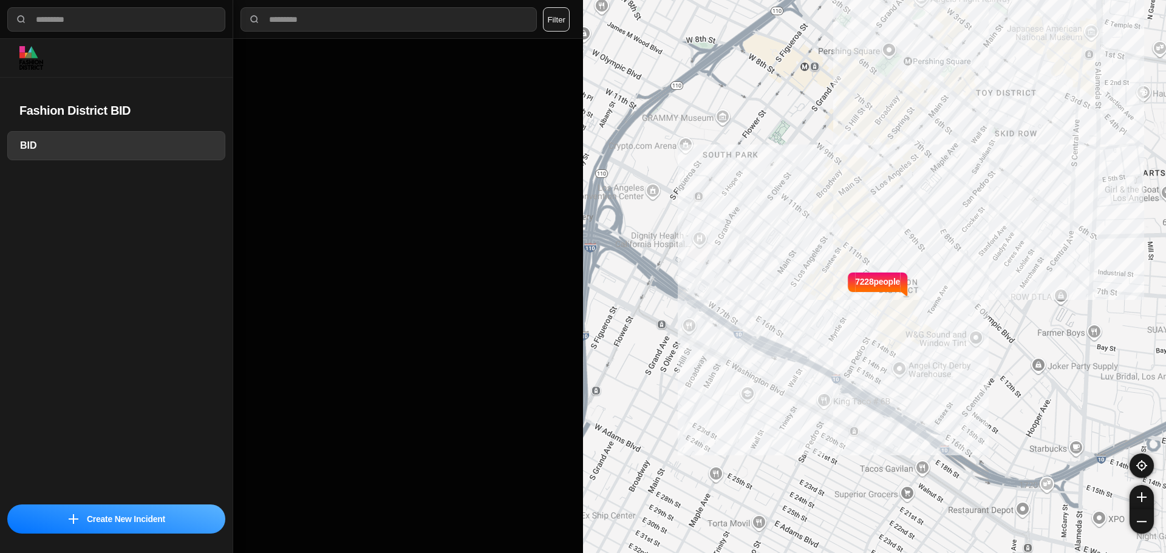
select select "*"
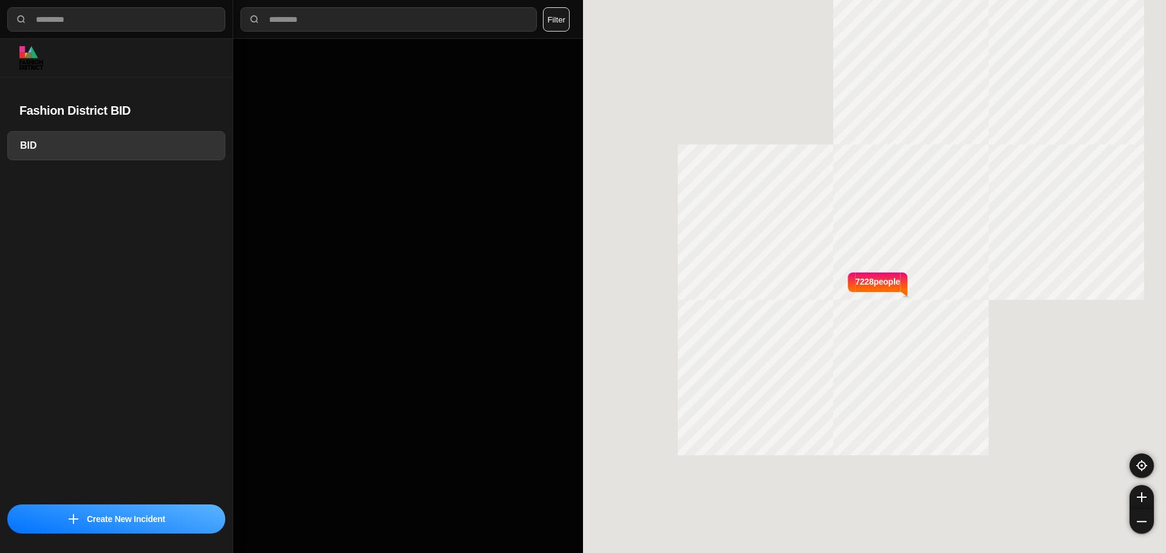
select select "*"
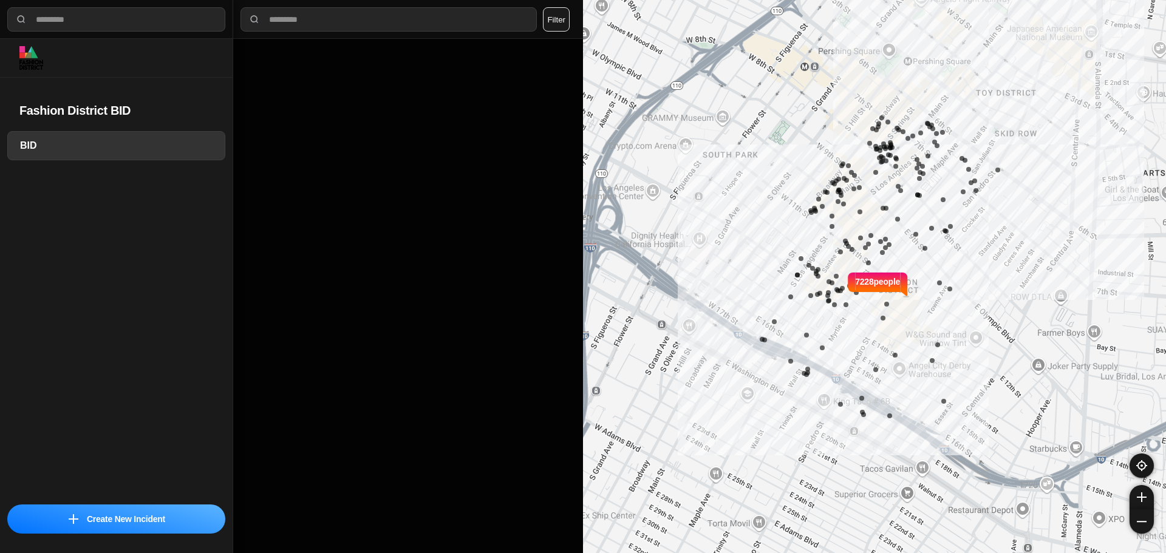
select select "*"
drag, startPoint x: 579, startPoint y: 146, endPoint x: 552, endPoint y: 156, distance: 29.2
click at [581, 172] on div at bounding box center [408, 296] width 350 height 514
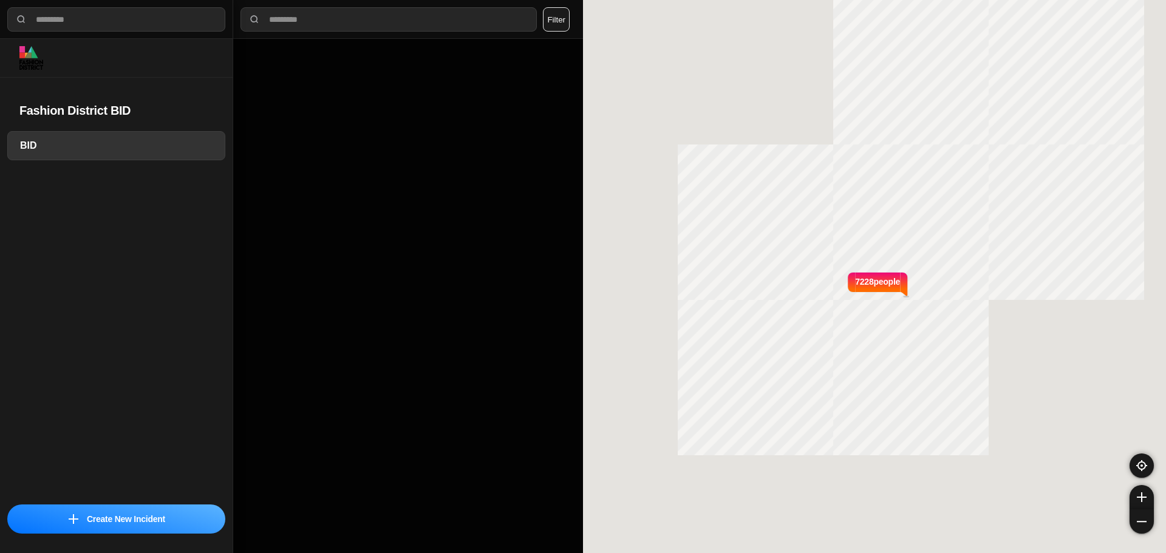
select select "*"
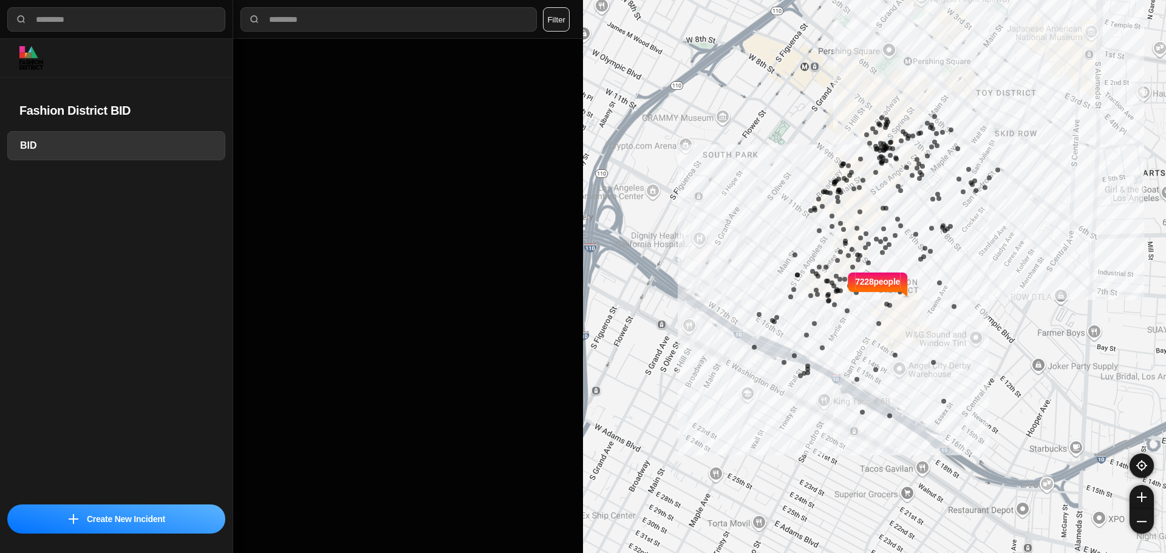
select select "*"
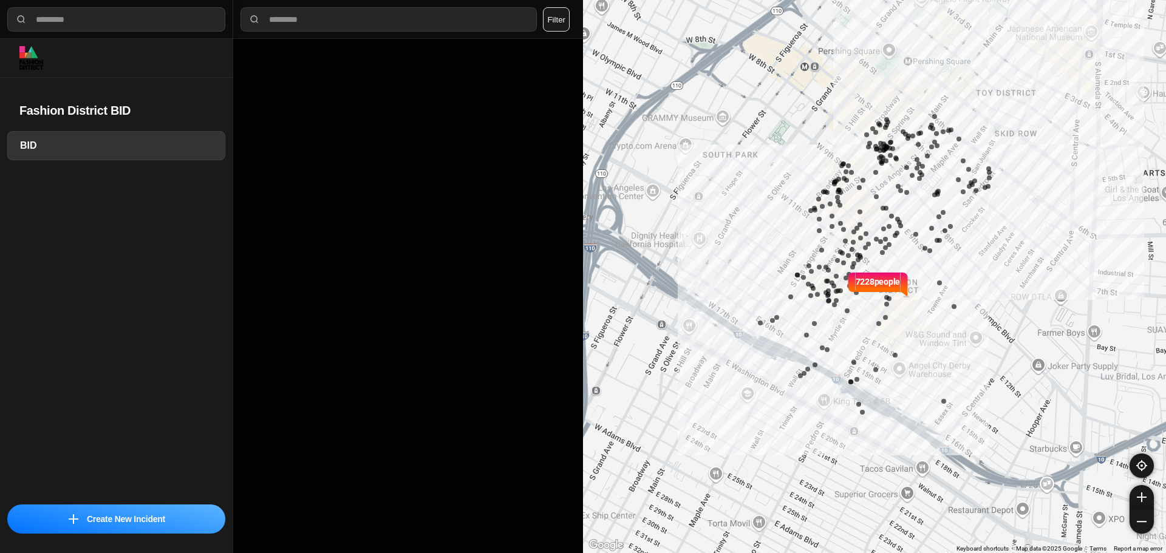
select select "*"
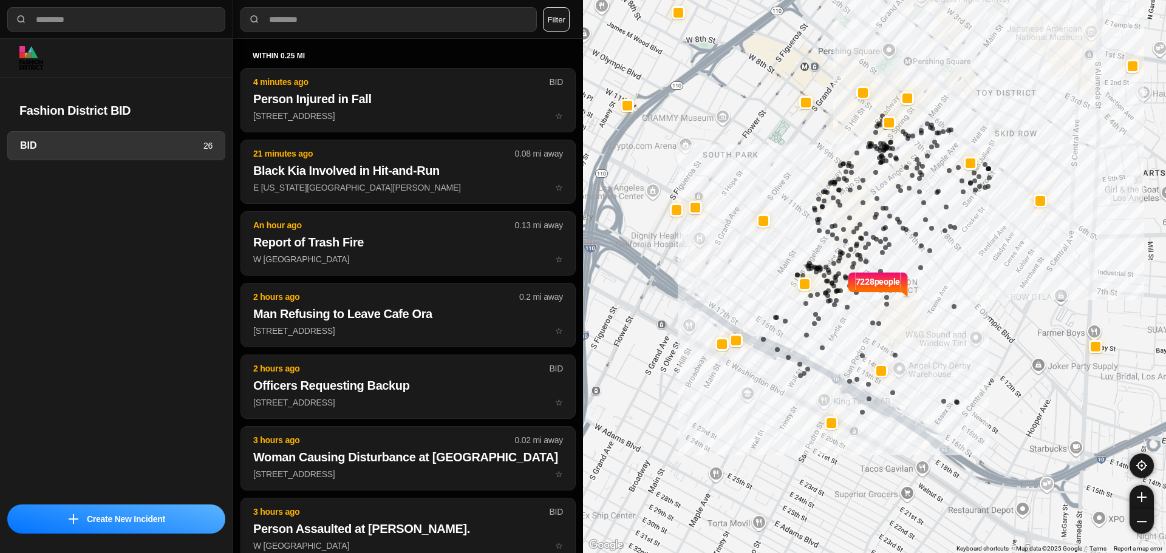
select select "*"
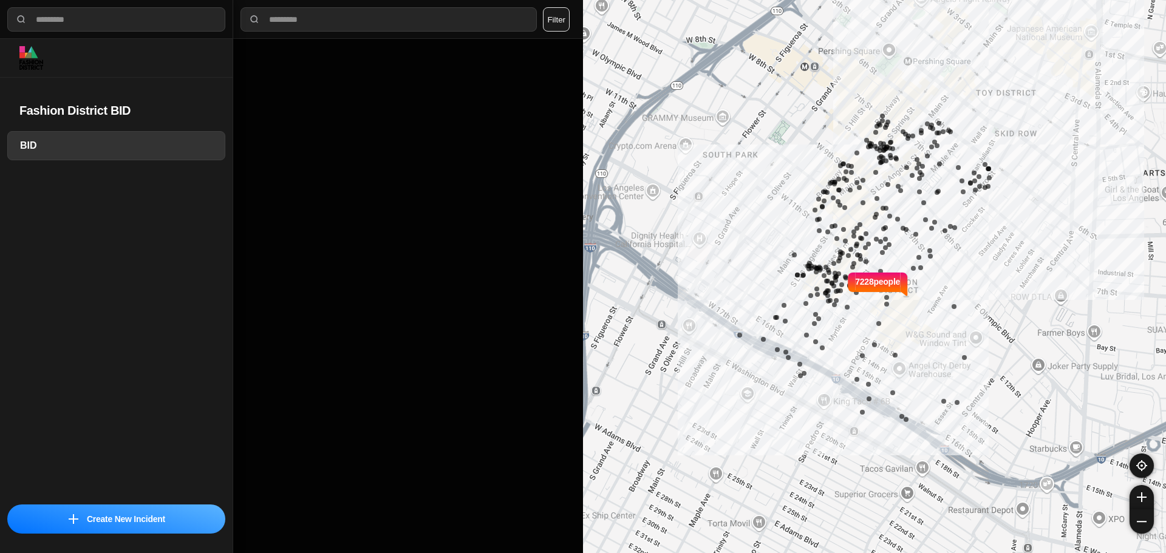
select select "*"
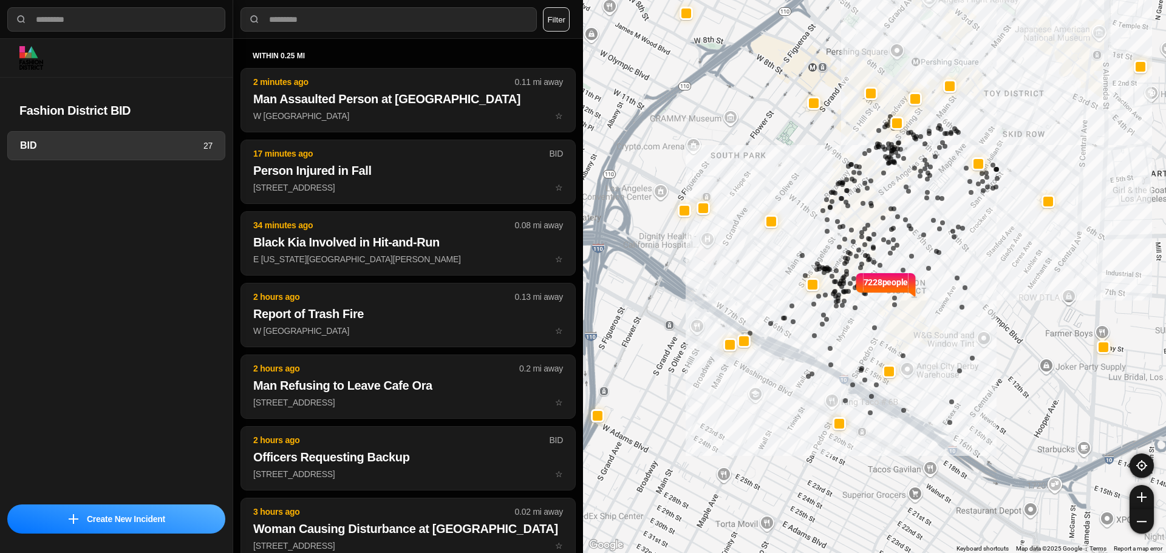
click at [652, 25] on div "7228 people" at bounding box center [874, 276] width 583 height 553
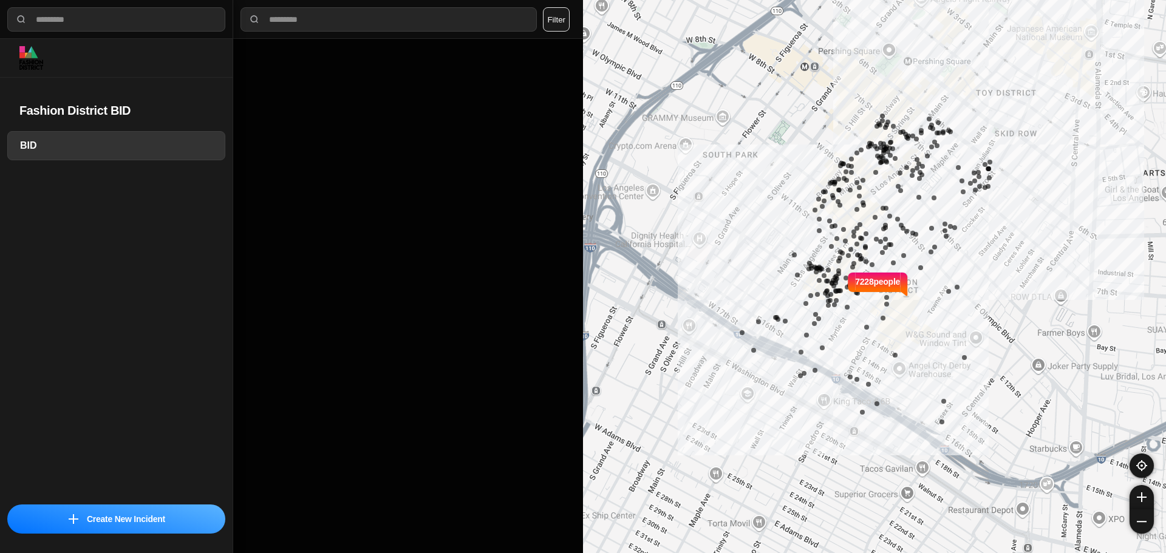
select select "*"
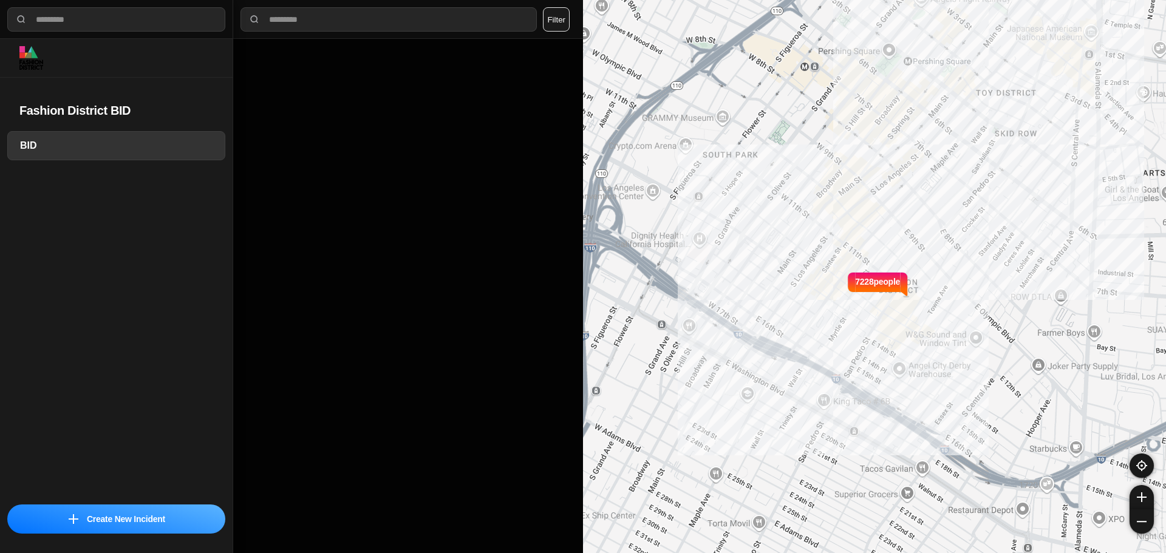
select select "*"
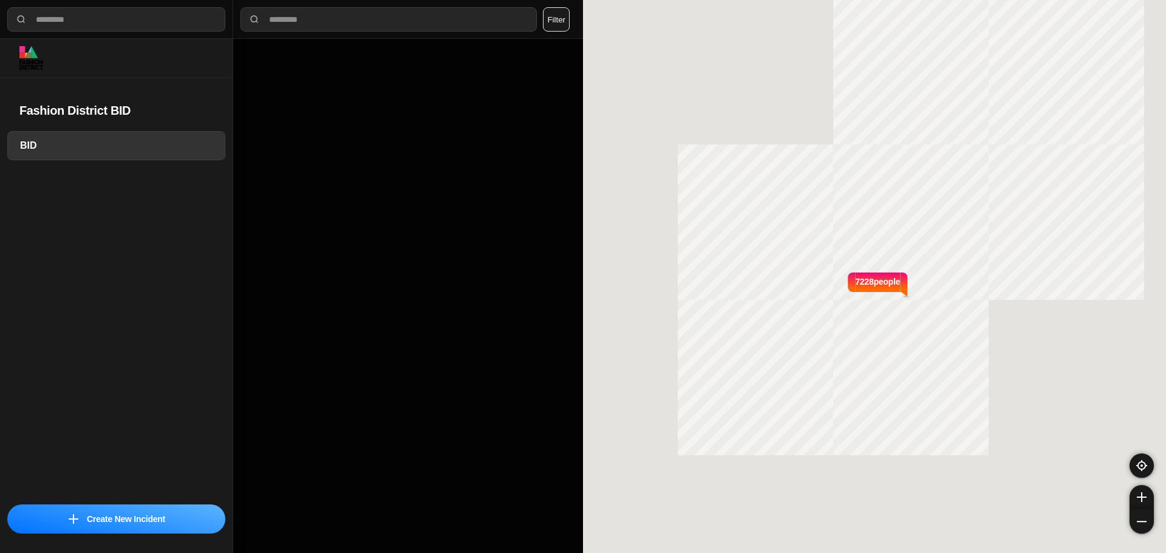
select select "*"
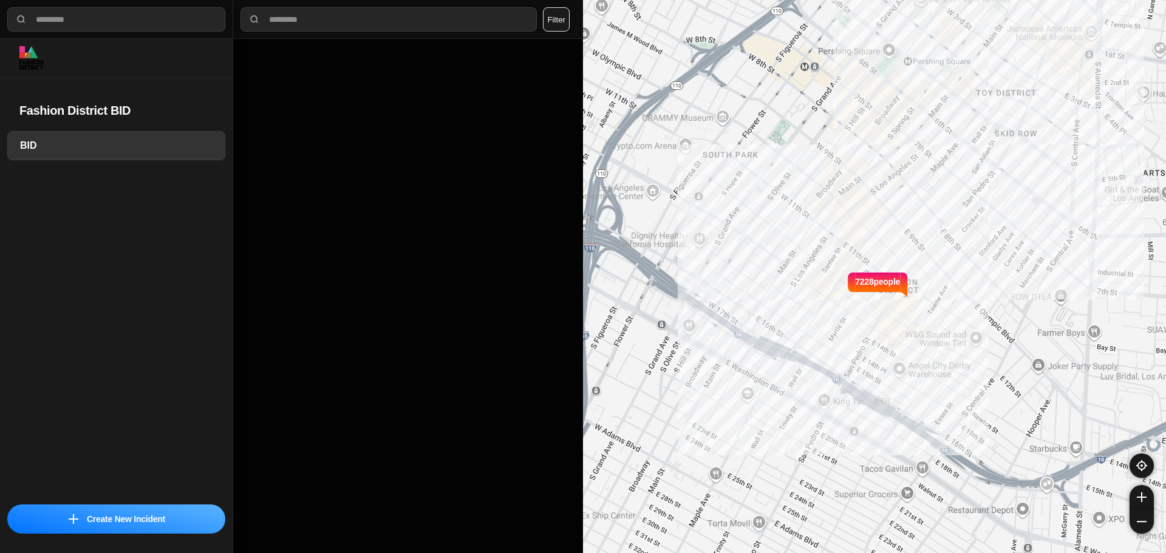
select select "*"
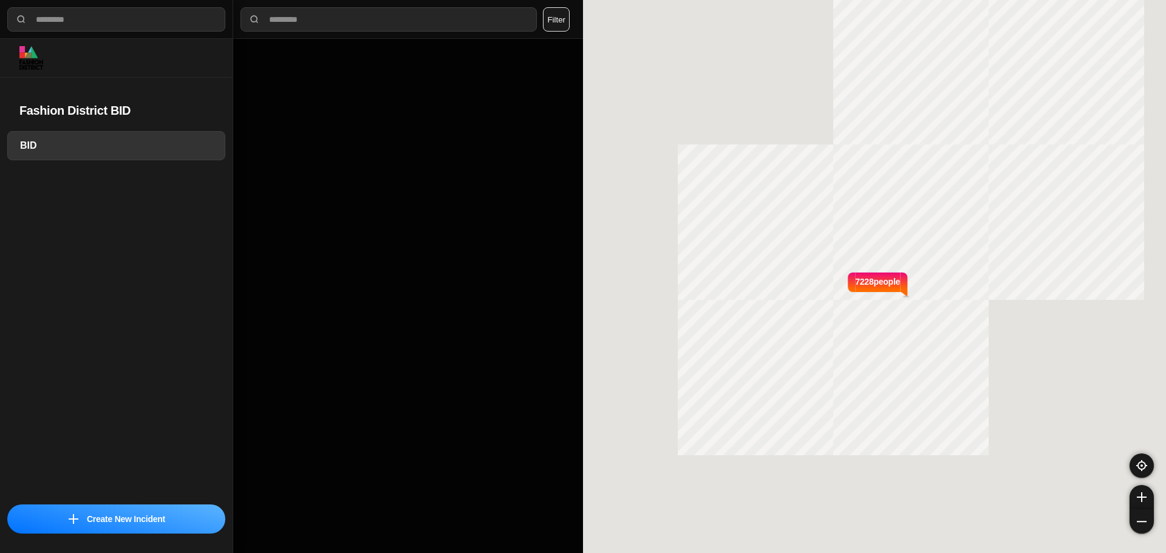
select select "*"
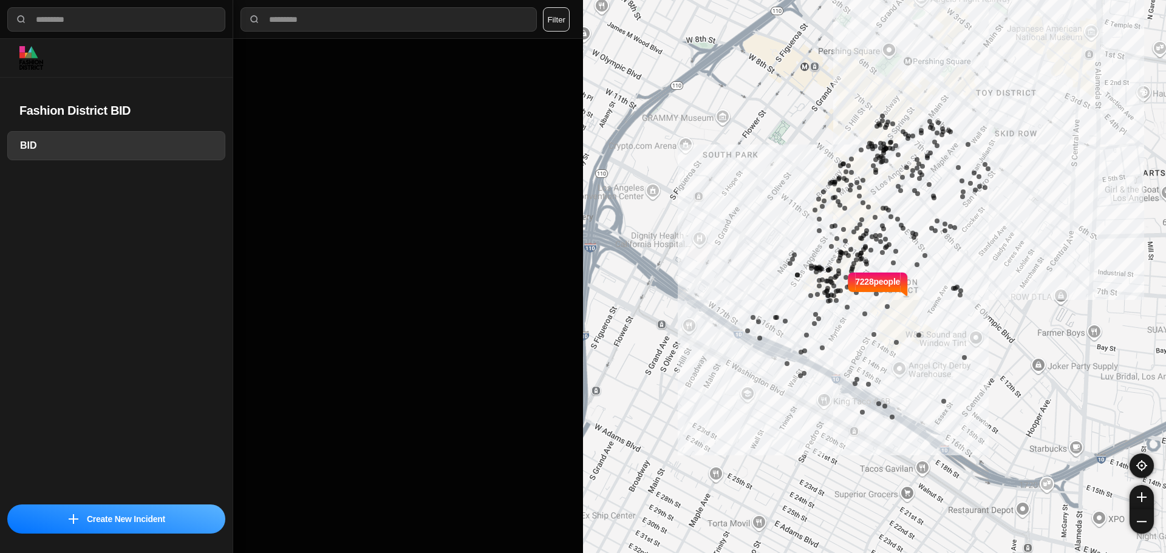
select select "*"
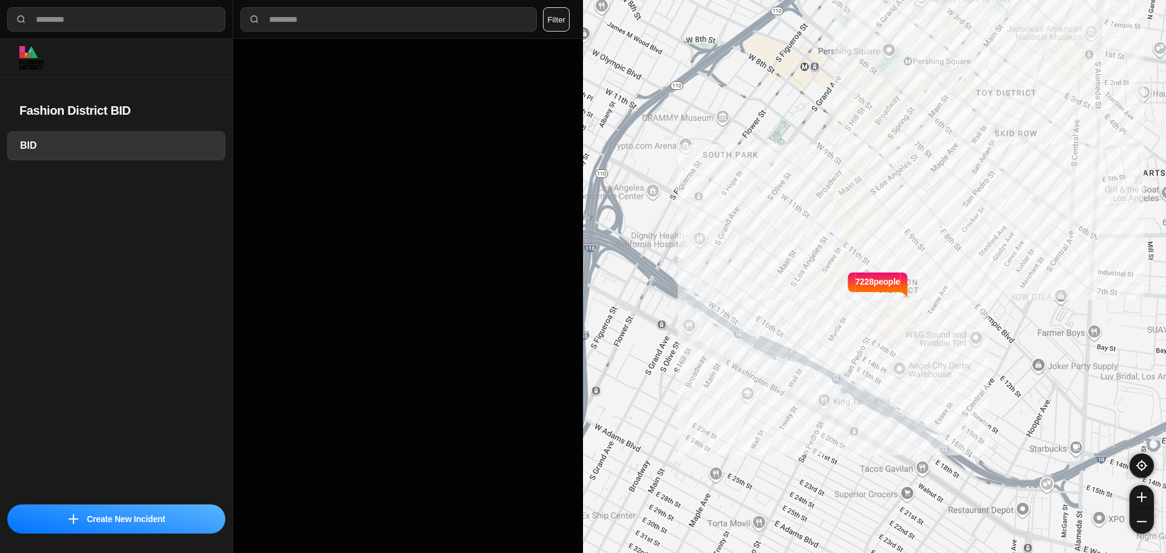
select select "*"
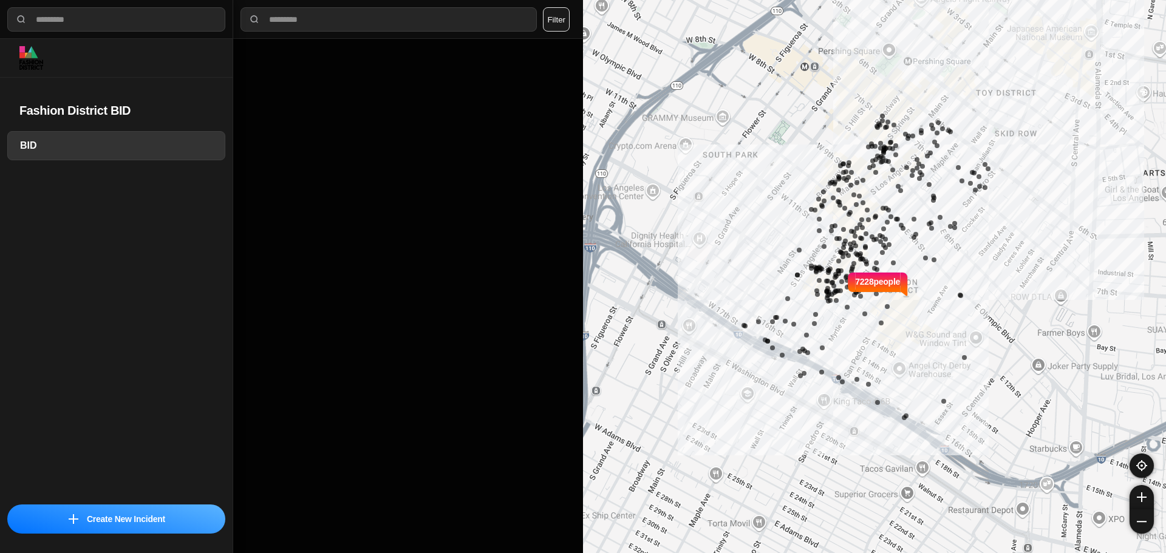
select select "*"
click at [149, 298] on div "BID" at bounding box center [116, 314] width 233 height 366
drag, startPoint x: 312, startPoint y: 29, endPoint x: 318, endPoint y: 22, distance: 9.1
click at [313, 27] on div at bounding box center [398, 19] width 261 height 24
click at [320, 17] on input "text" at bounding box center [398, 19] width 261 height 13
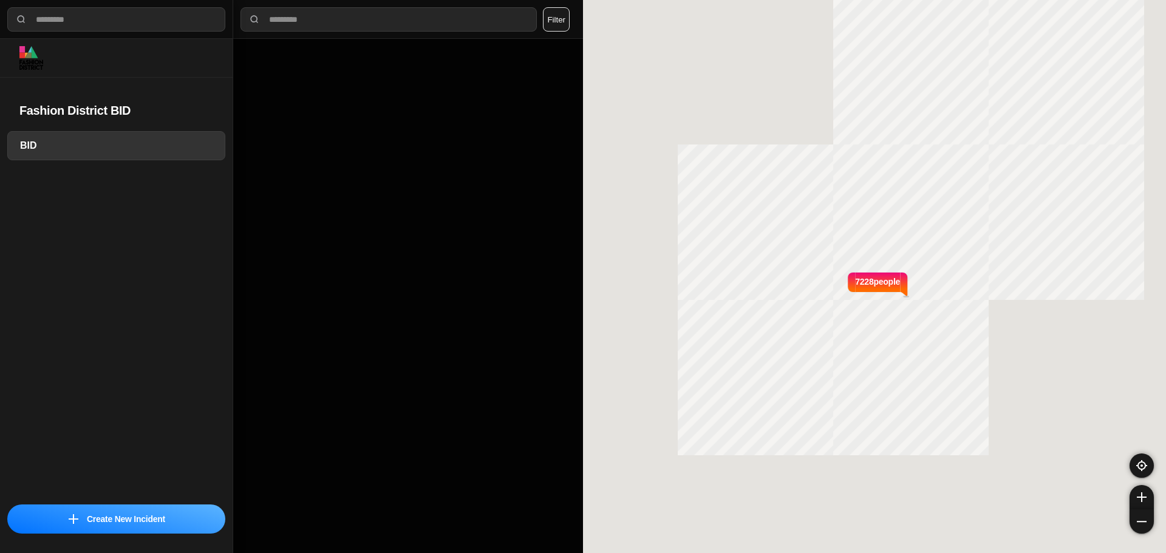
select select "*"
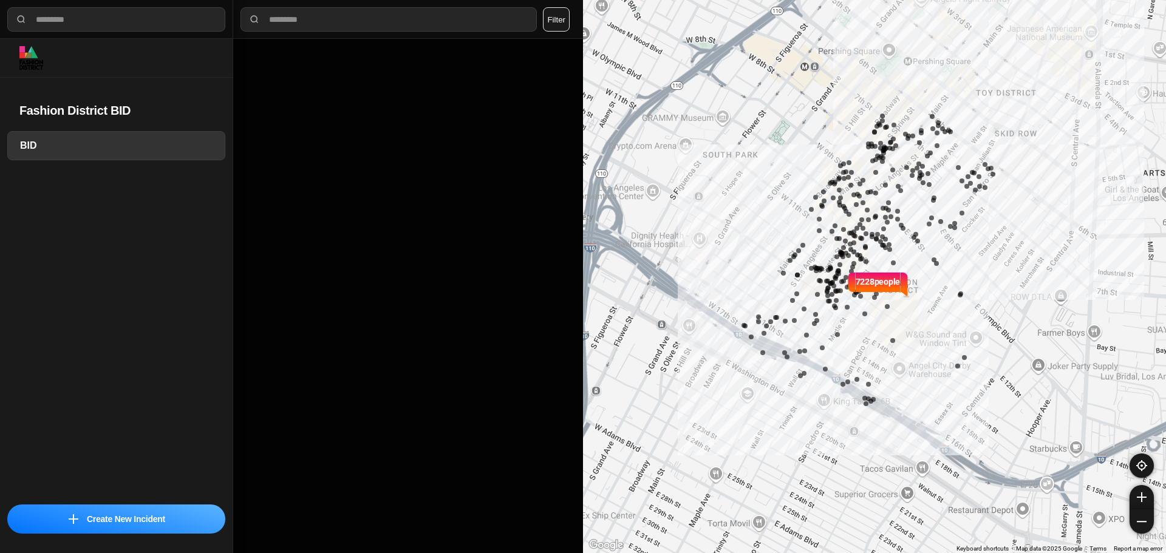
click at [96, 353] on div "BID" at bounding box center [116, 314] width 233 height 366
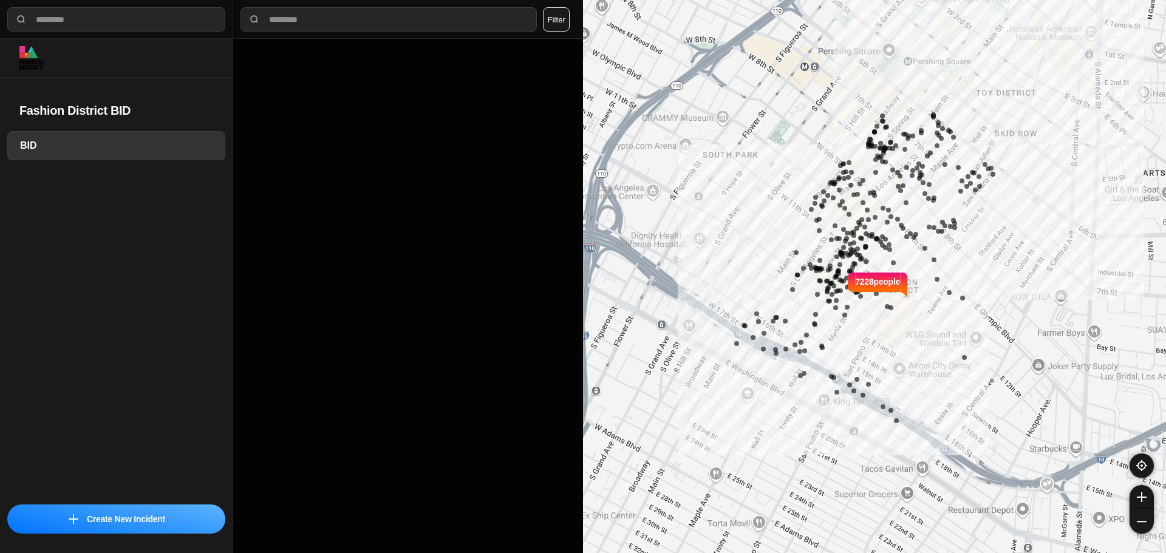
select select "*"
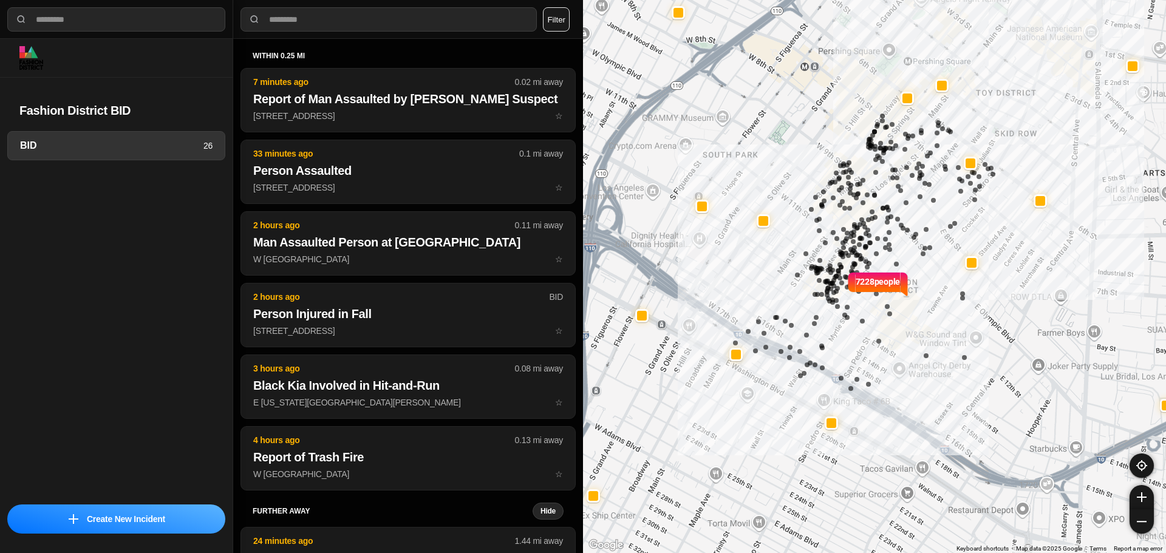
select select "*"
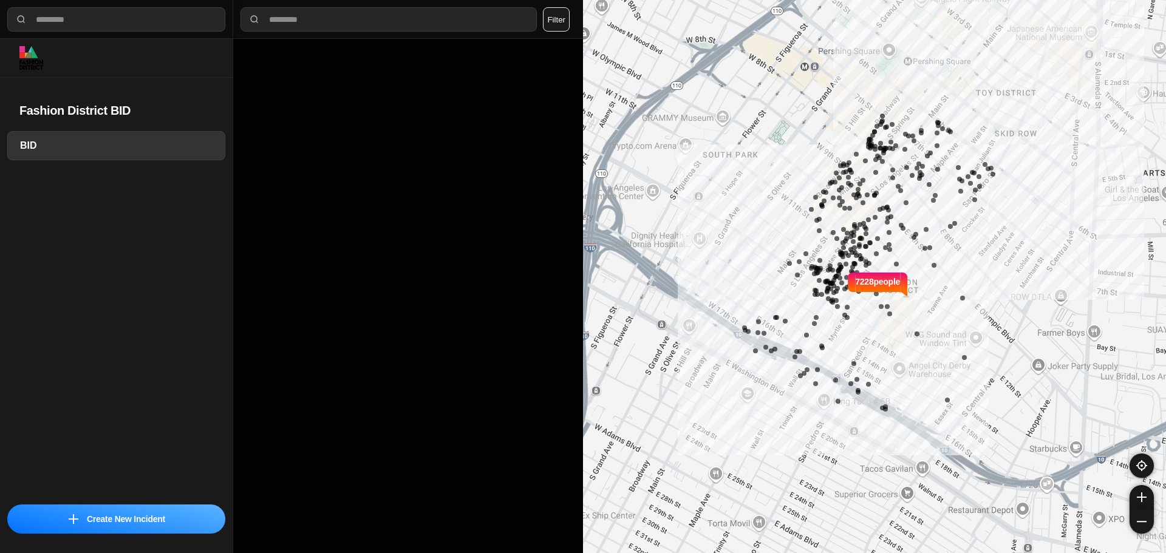
select select "*"
click at [1038, 115] on div "7228 people" at bounding box center [874, 276] width 583 height 553
select select "*"
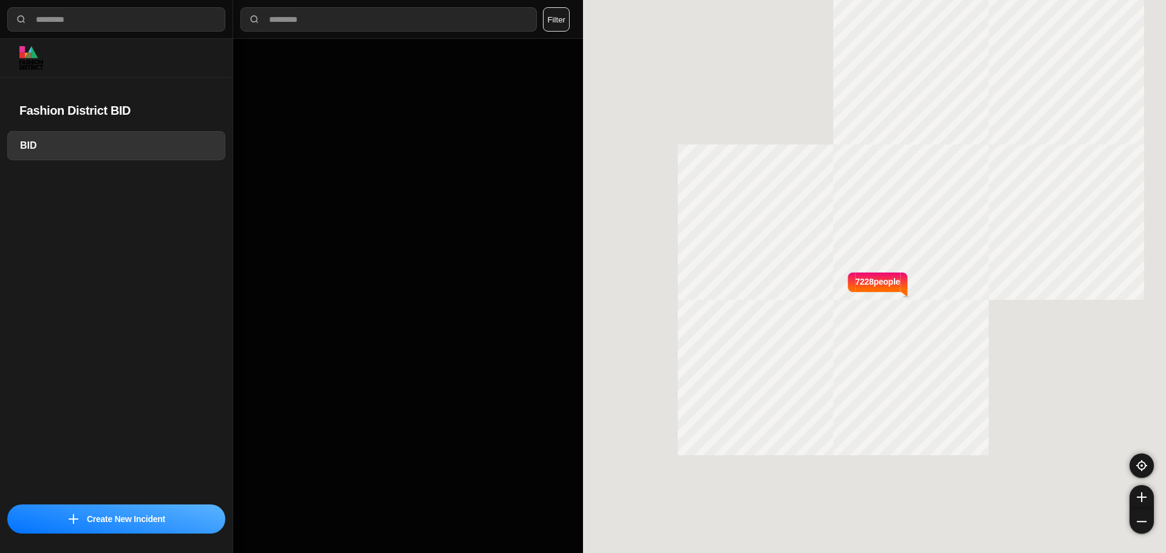
select select "*"
